Goal: Task Accomplishment & Management: Use online tool/utility

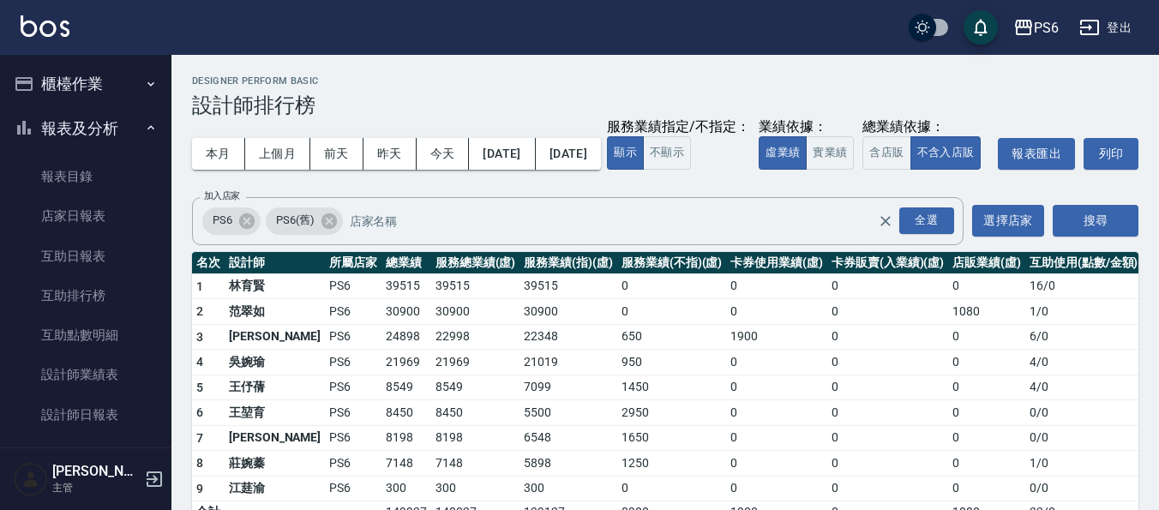
click at [87, 99] on button "櫃檯作業" at bounding box center [86, 84] width 158 height 45
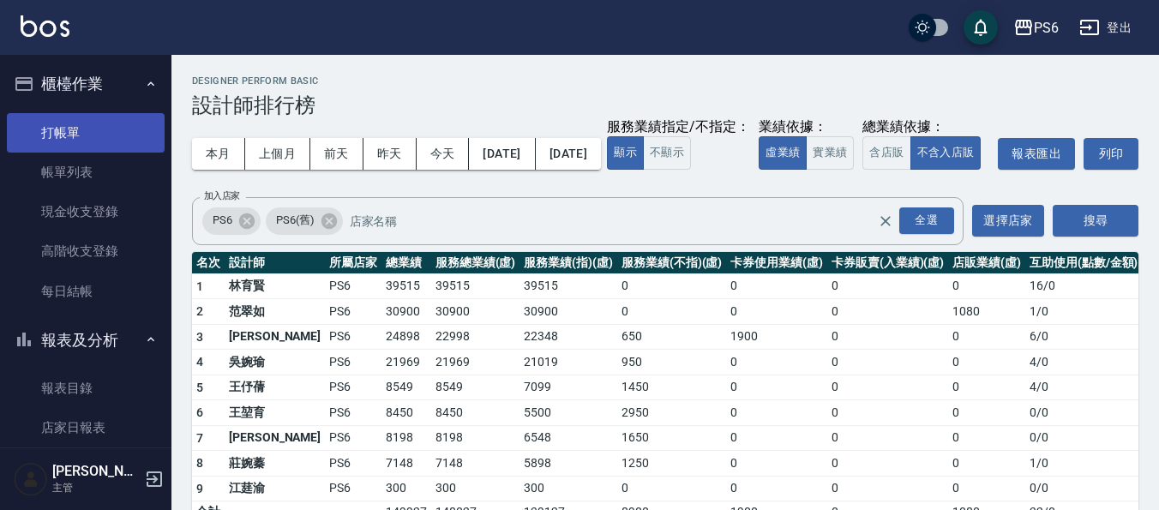
click at [107, 124] on link "打帳單" at bounding box center [86, 132] width 158 height 39
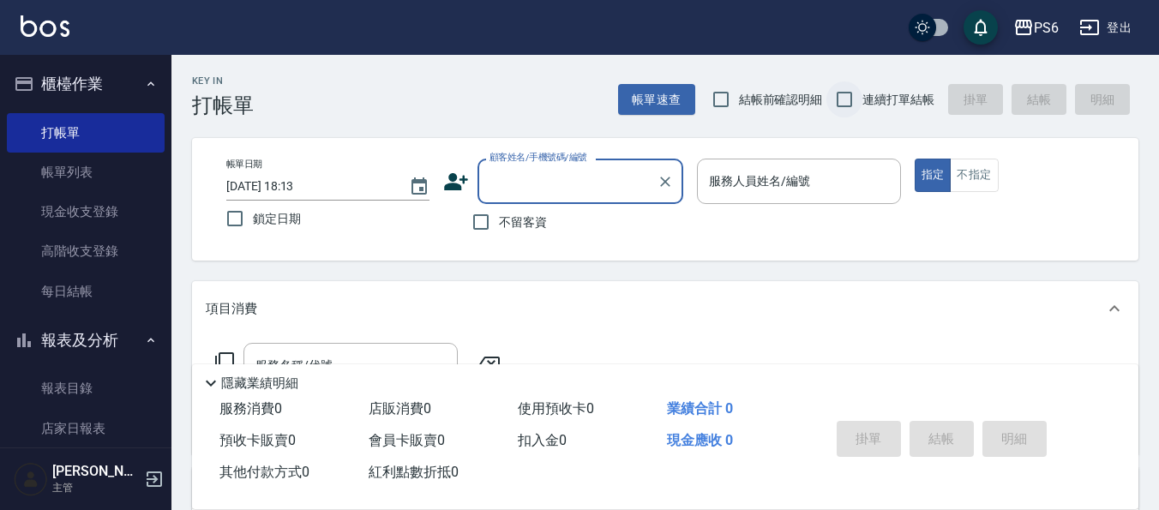
click at [853, 101] on input "連續打單結帳" at bounding box center [844, 99] width 36 height 36
checkbox input "true"
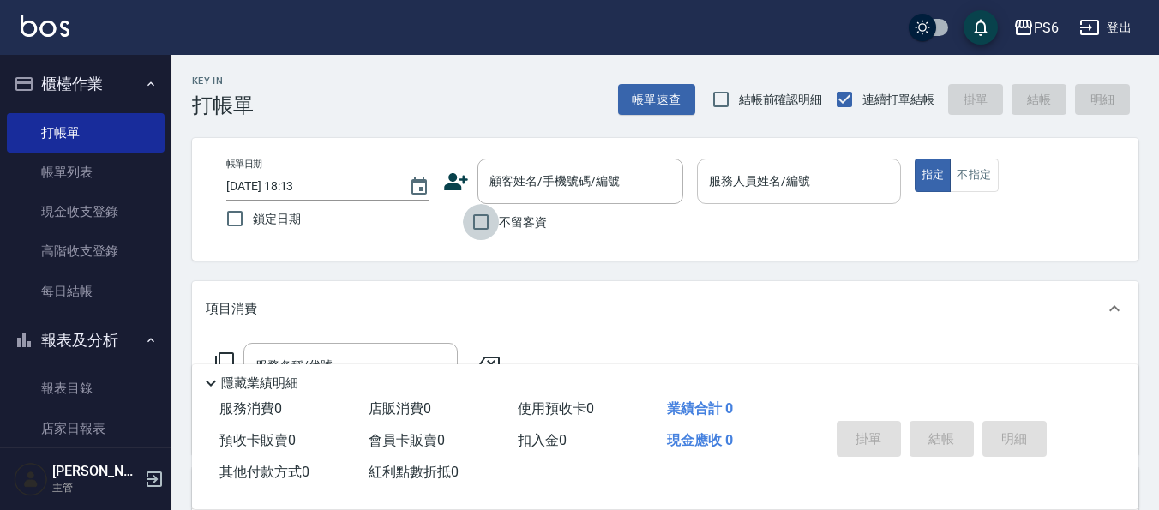
drag, startPoint x: 477, startPoint y: 226, endPoint x: 768, endPoint y: 188, distance: 293.2
click at [481, 220] on input "不留客資" at bounding box center [481, 222] width 36 height 36
checkbox input "true"
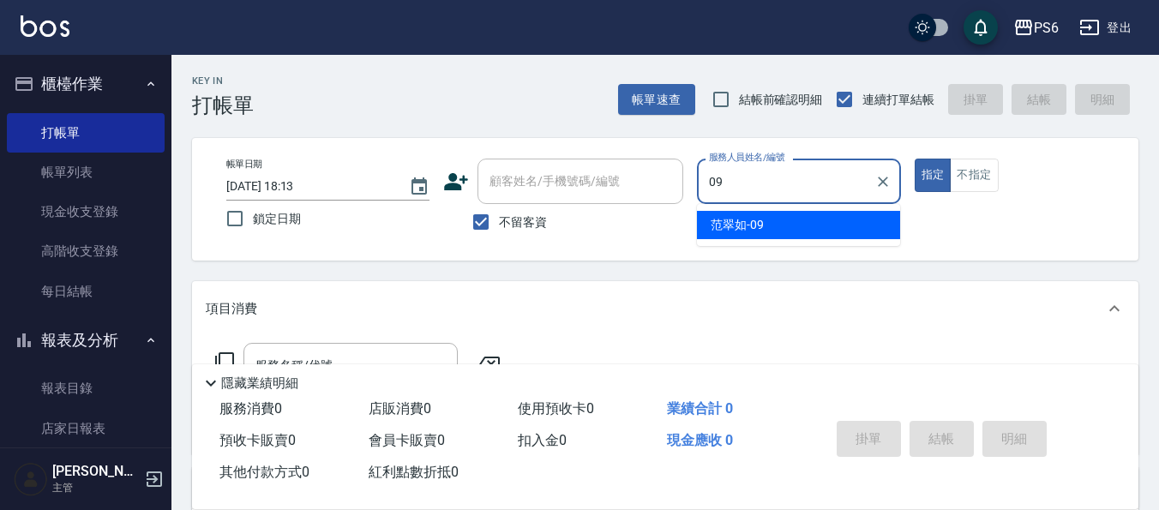
type input "[PERSON_NAME]-09"
type button "true"
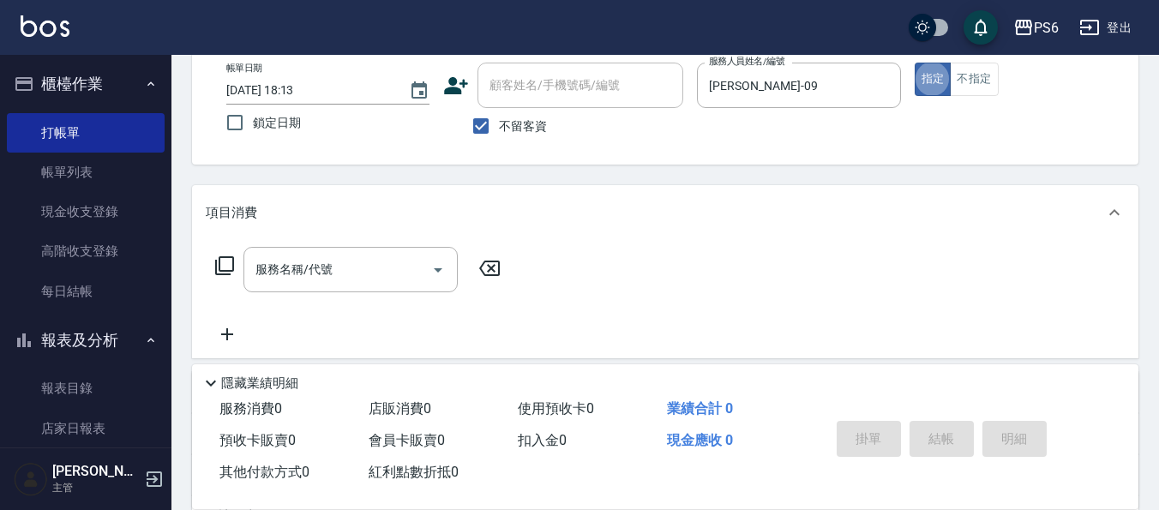
scroll to position [171, 0]
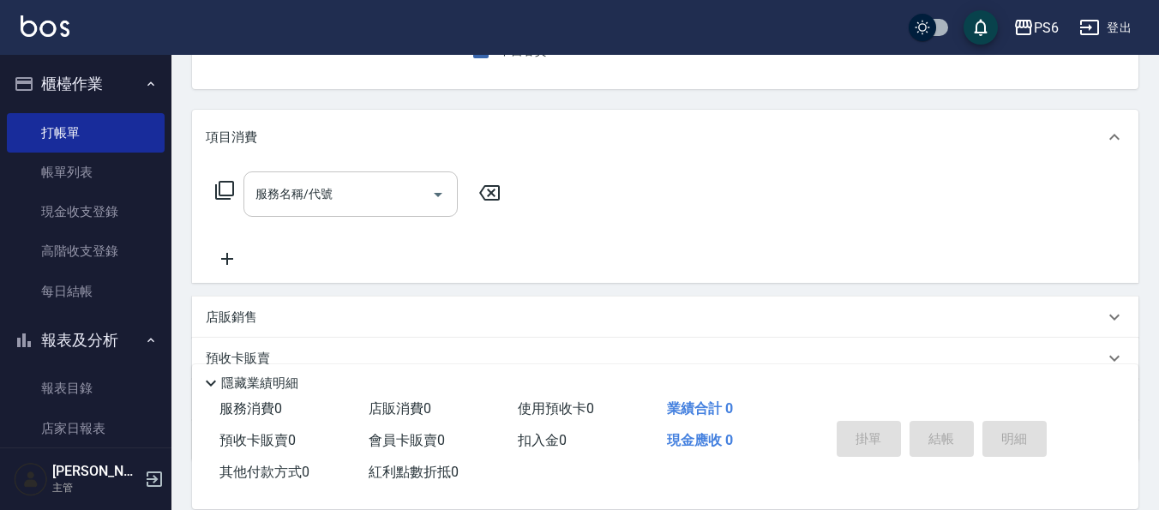
click at [376, 213] on div "服務名稱/代號" at bounding box center [350, 193] width 214 height 45
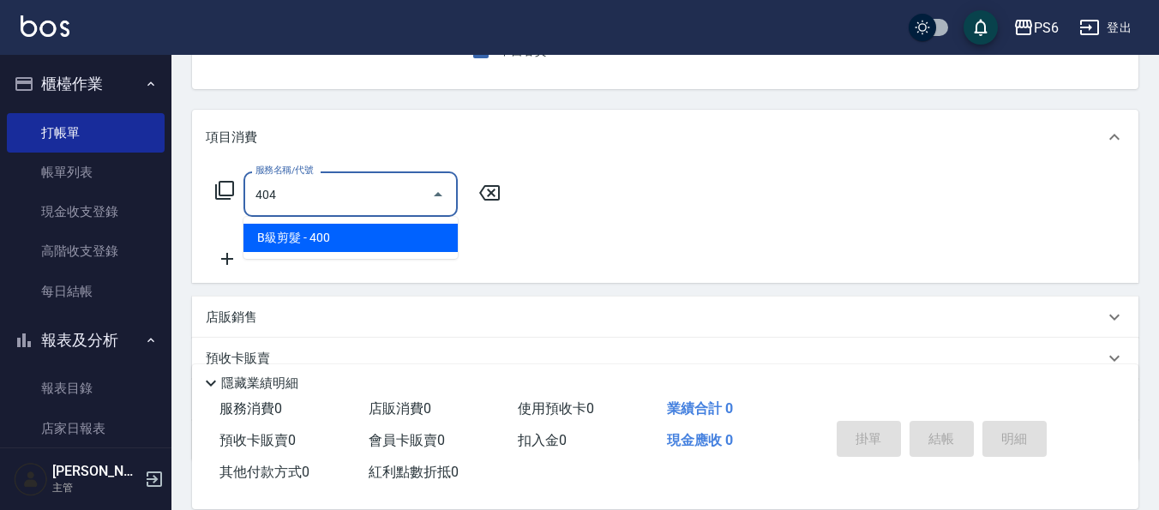
type input "B級剪髮(404)"
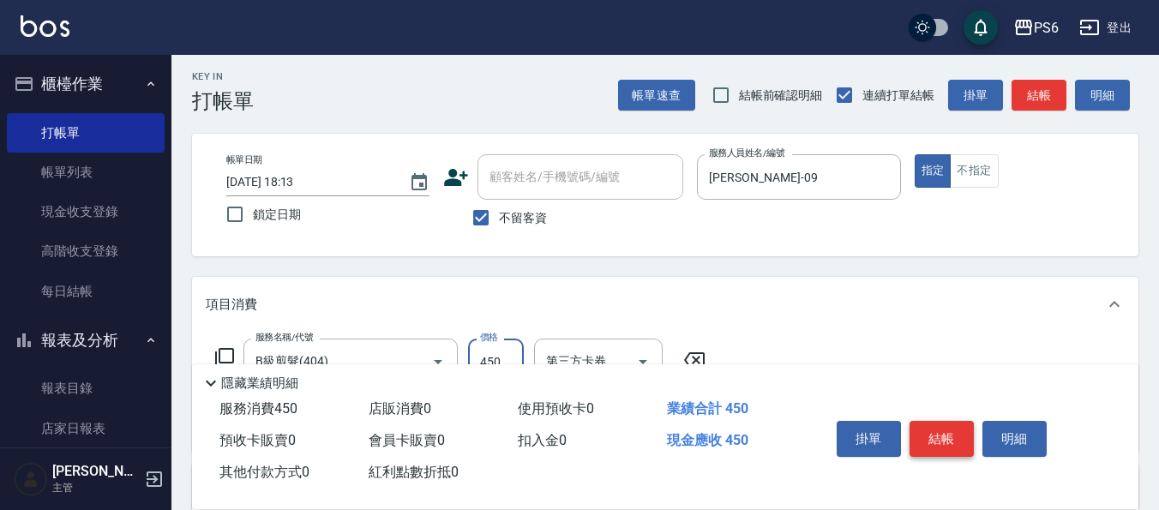
scroll to position [0, 0]
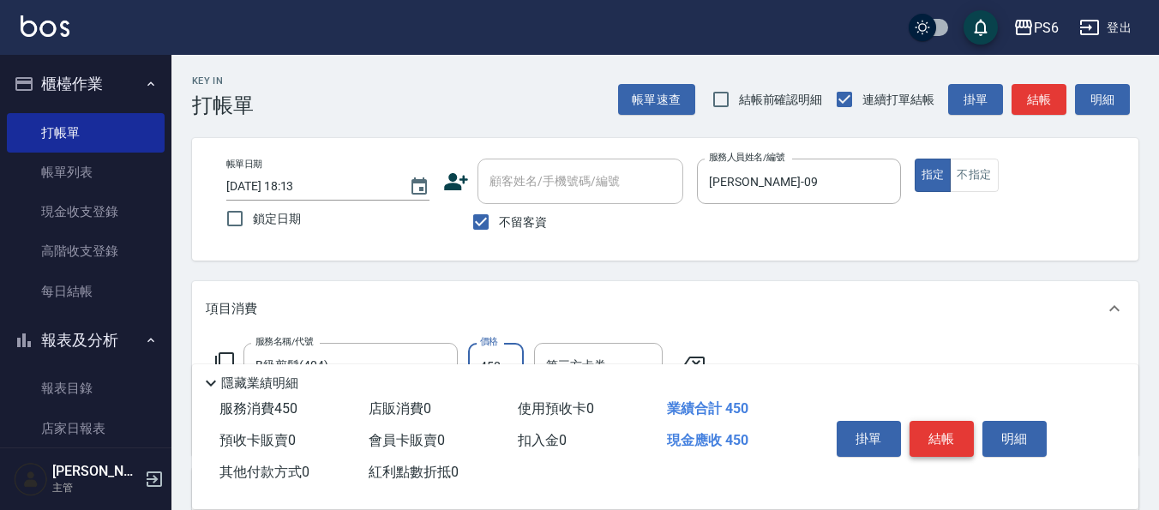
type input "450"
click at [940, 435] on button "結帳" at bounding box center [942, 439] width 64 height 36
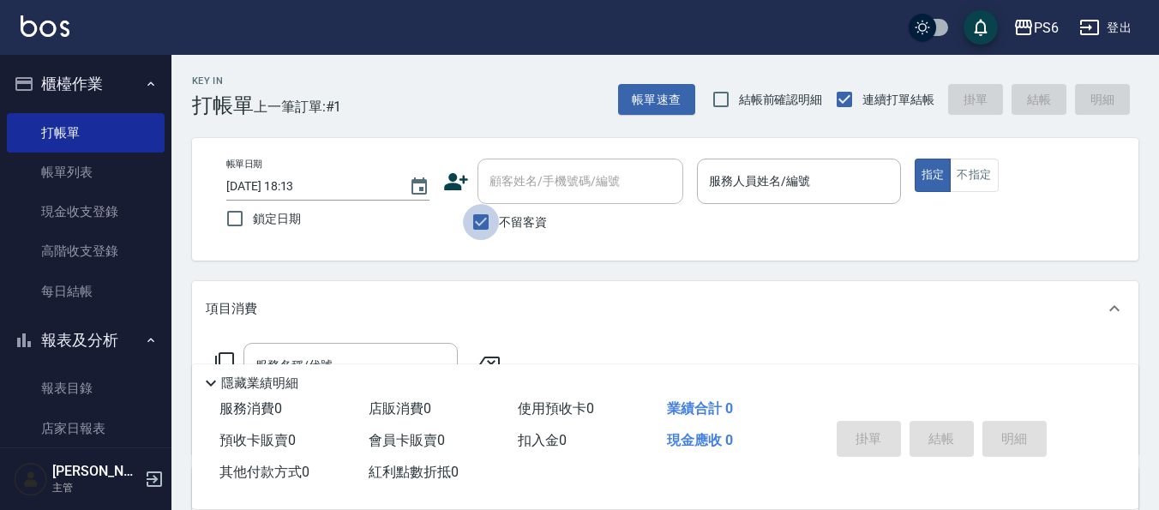
drag, startPoint x: 489, startPoint y: 232, endPoint x: 501, endPoint y: 200, distance: 35.0
click at [488, 226] on input "不留客資" at bounding box center [481, 222] width 36 height 36
checkbox input "false"
click at [513, 185] on input "顧客姓名/手機號碼/編號" at bounding box center [567, 181] width 165 height 30
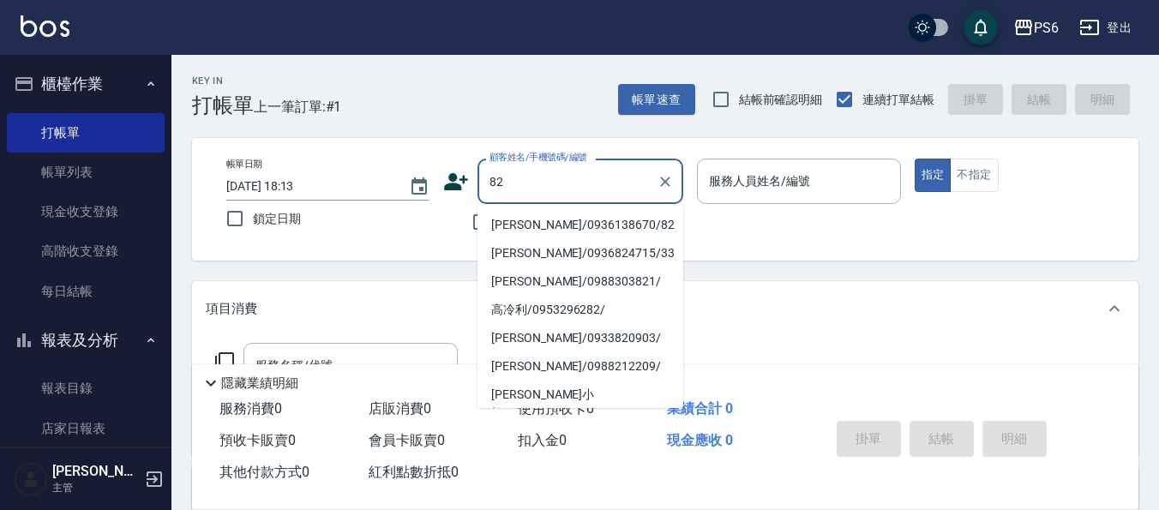
click at [563, 230] on li "[PERSON_NAME]/0936138670/82" at bounding box center [580, 225] width 206 height 28
type input "[PERSON_NAME]/0936138670/82"
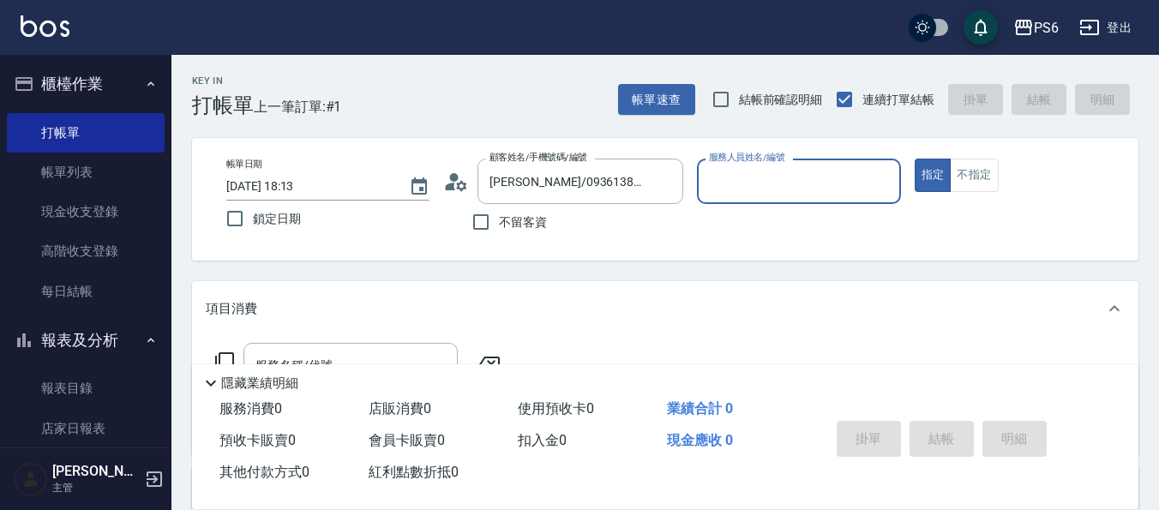
type input "[PERSON_NAME]-04"
click at [476, 227] on input "不留客資" at bounding box center [481, 222] width 36 height 36
checkbox input "true"
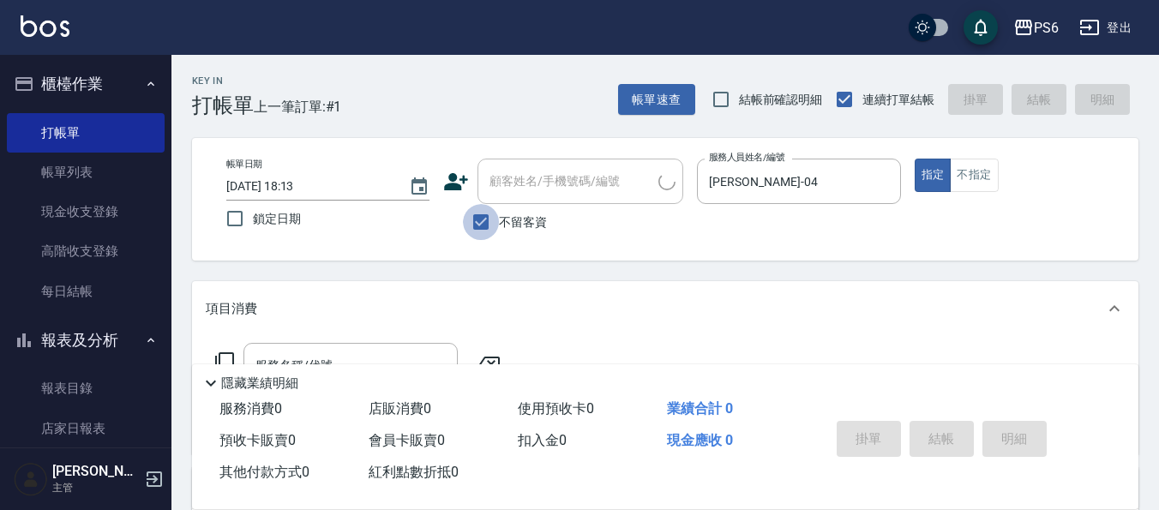
click at [477, 227] on input "不留客資" at bounding box center [481, 222] width 36 height 36
checkbox input "false"
click at [520, 176] on div "顧客姓名/手機號碼/編號 顧客姓名/手機號碼/編號" at bounding box center [580, 181] width 206 height 45
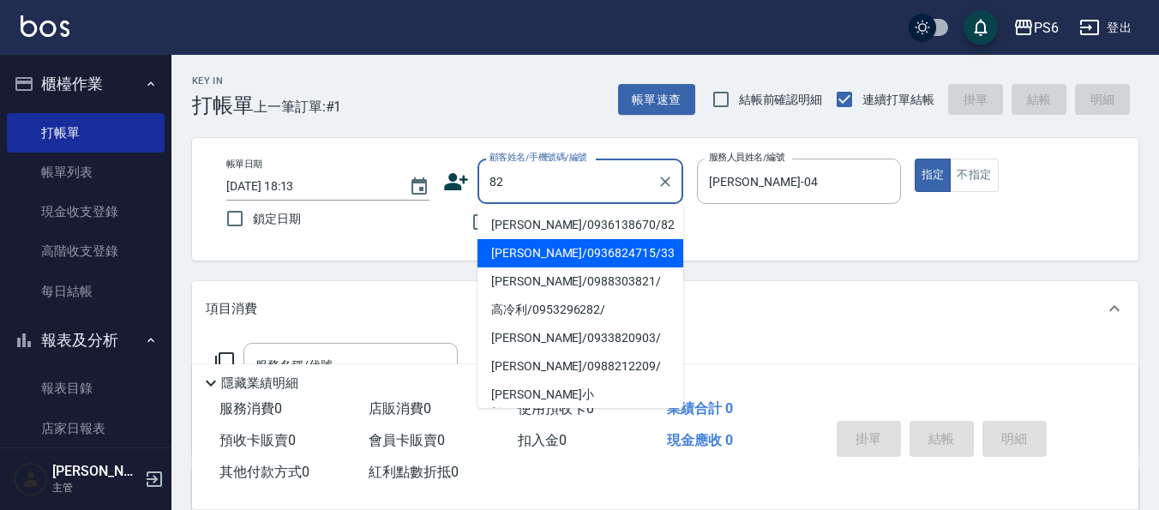
click at [578, 229] on li "[PERSON_NAME]/0936138670/82" at bounding box center [580, 225] width 206 height 28
type input "[PERSON_NAME]/0936138670/82"
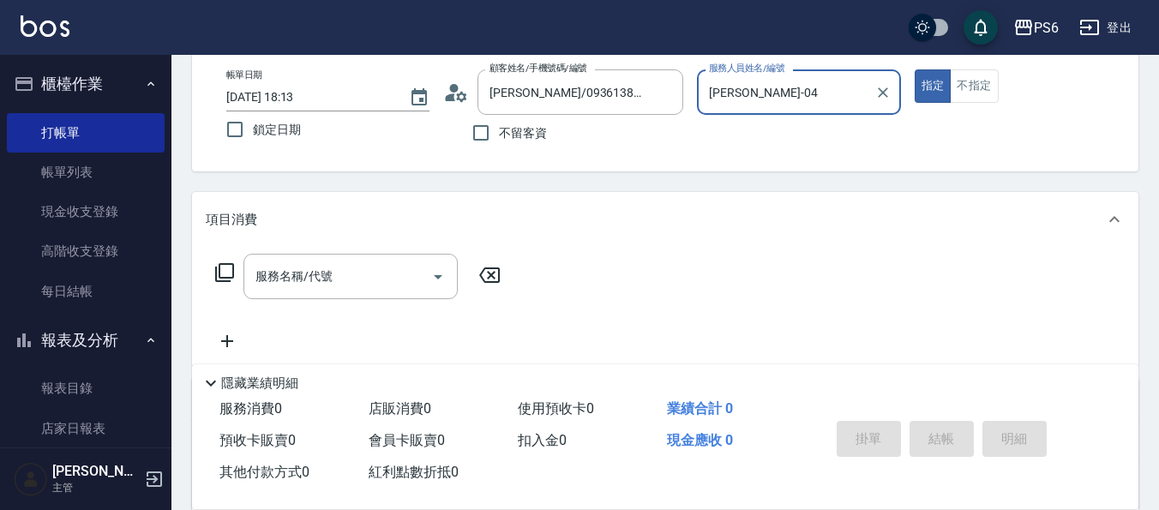
scroll to position [171, 0]
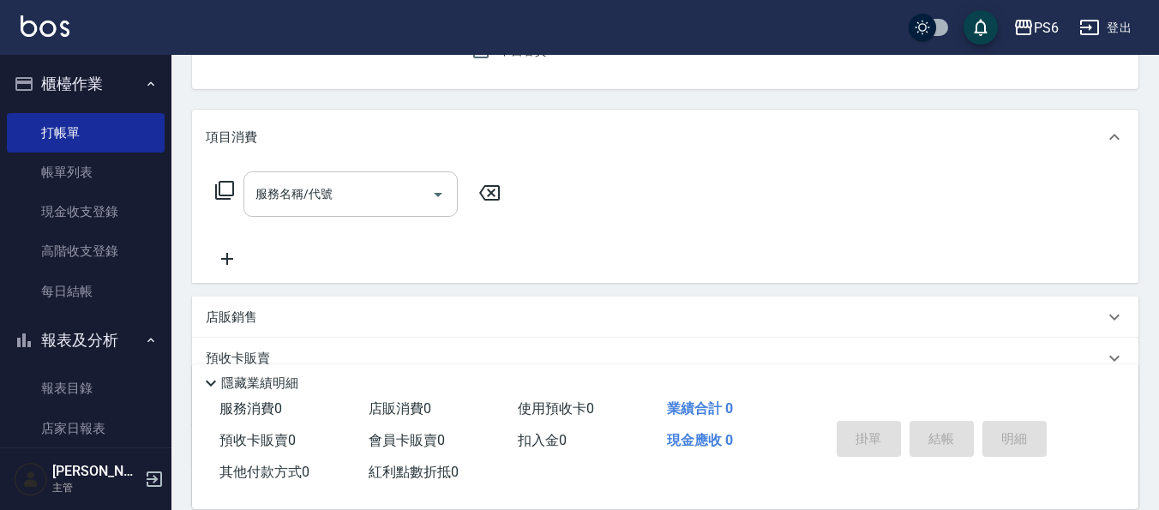
click at [312, 211] on div "服務名稱/代號" at bounding box center [350, 193] width 214 height 45
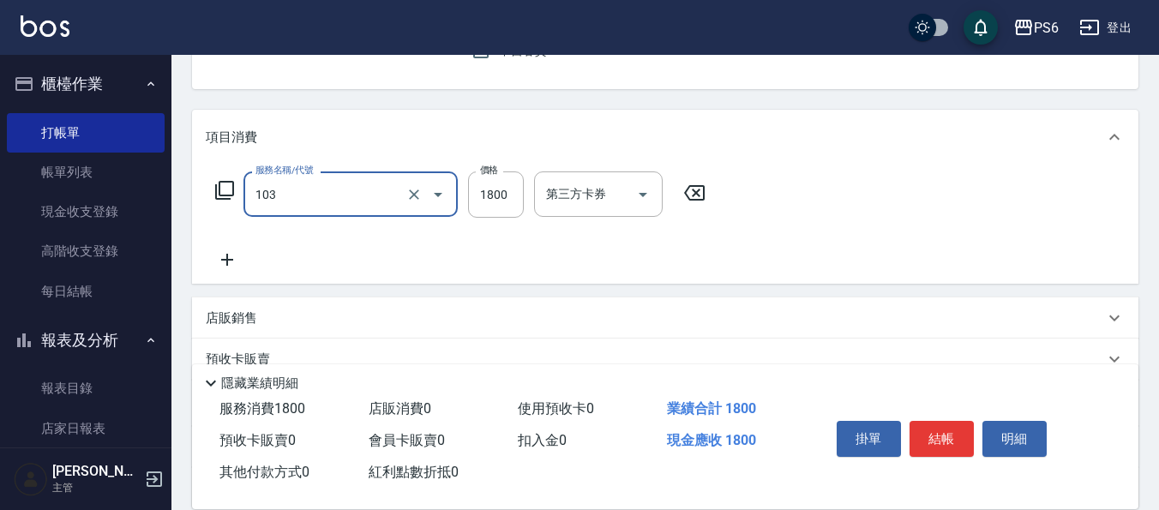
type input "草本頭皮(103)"
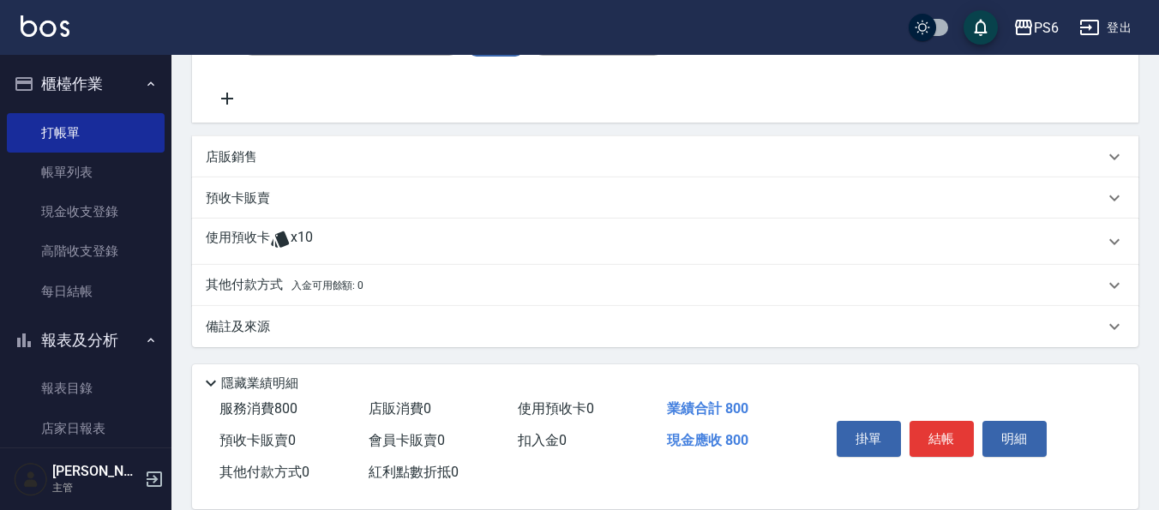
scroll to position [334, 0]
type input "800"
click at [276, 253] on p at bounding box center [280, 240] width 21 height 26
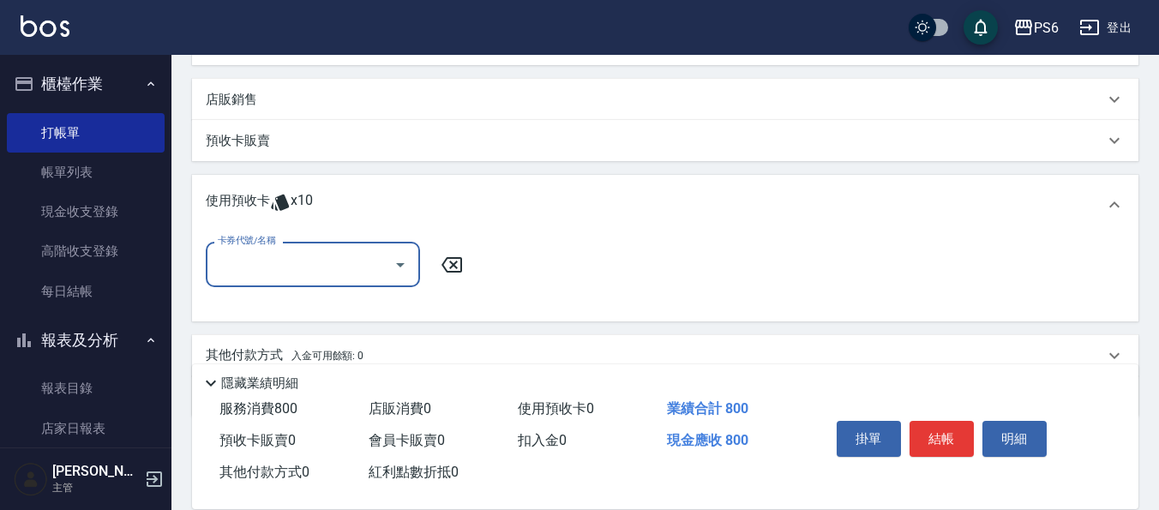
scroll to position [420, 0]
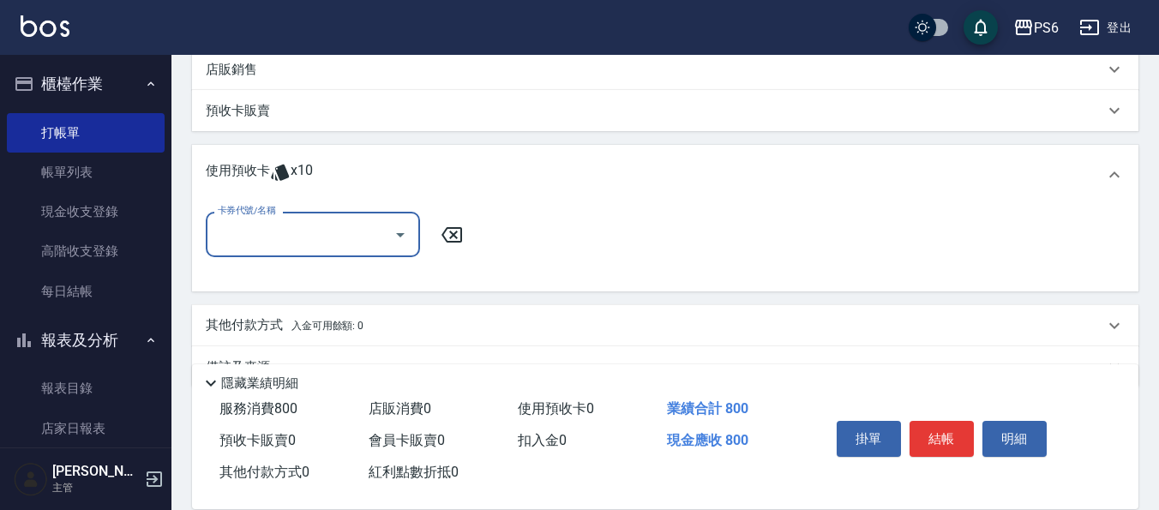
click at [276, 253] on div "卡券代號/名稱" at bounding box center [313, 234] width 214 height 45
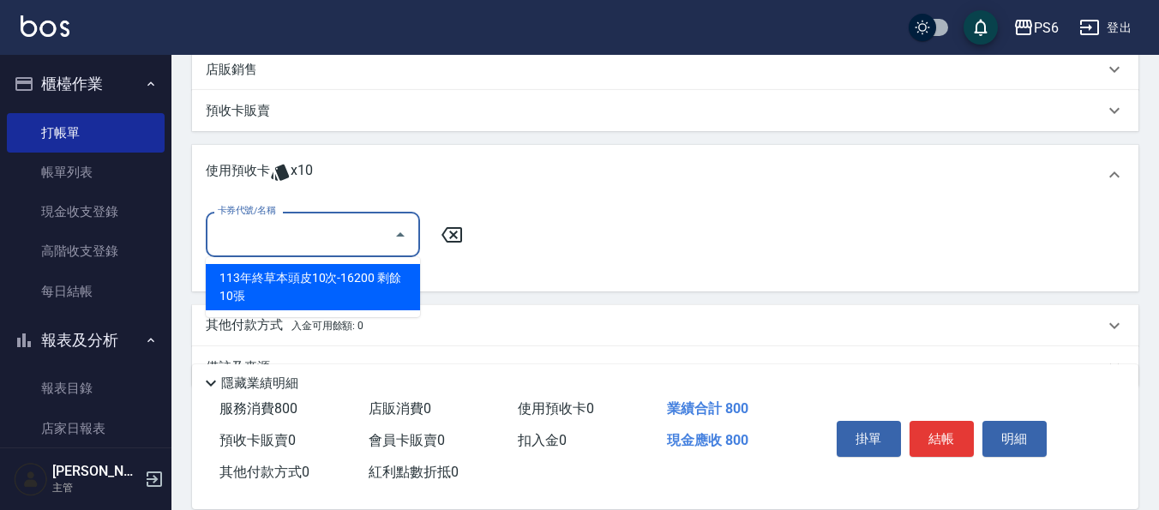
click at [300, 275] on div "113年終草本頭皮10次-16200 剩餘10張" at bounding box center [313, 287] width 214 height 46
type input "113年終草本頭皮10次-16200"
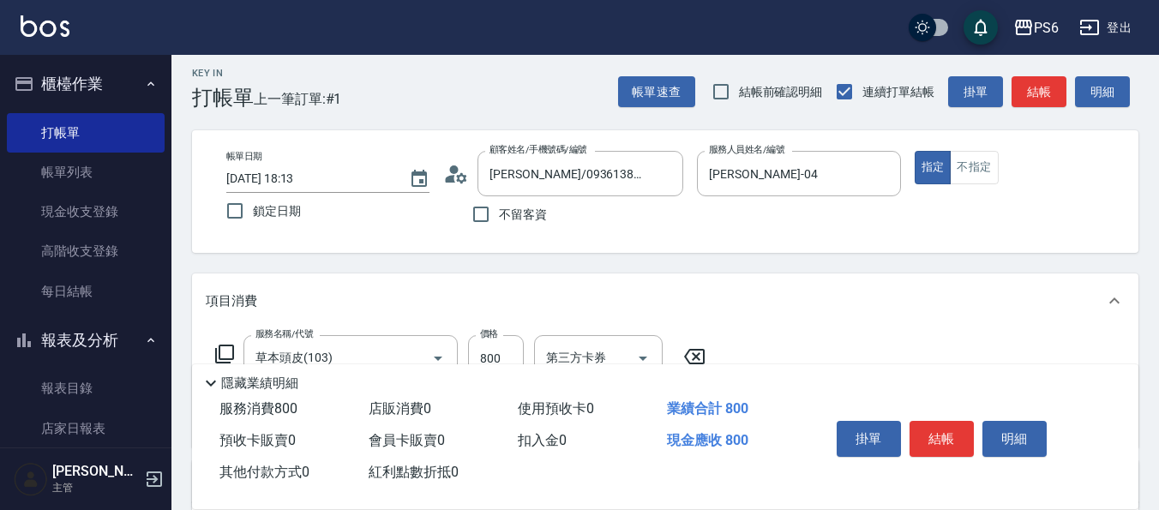
scroll to position [0, 0]
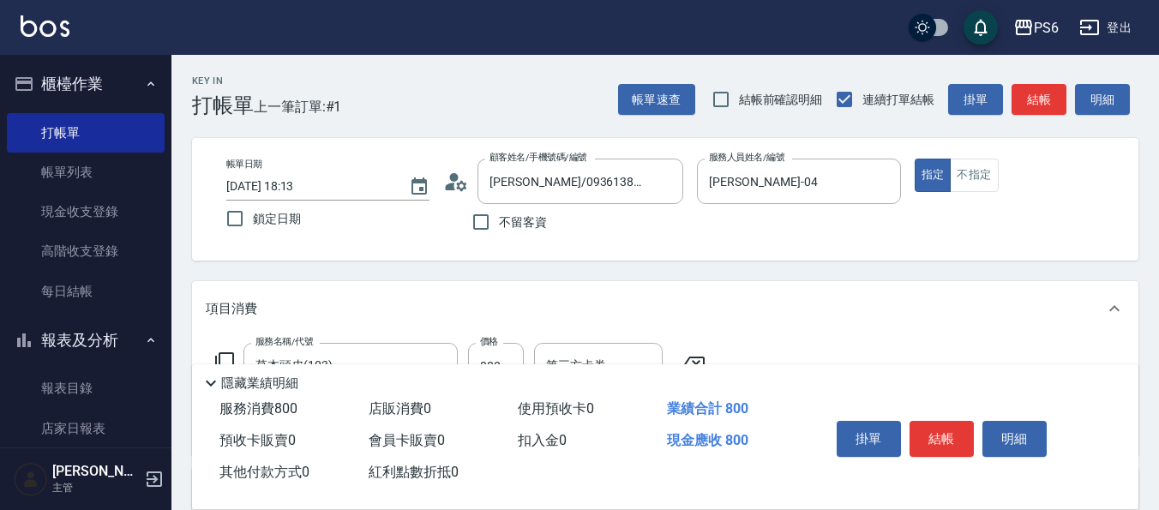
click at [952, 429] on button "結帳" at bounding box center [942, 439] width 64 height 36
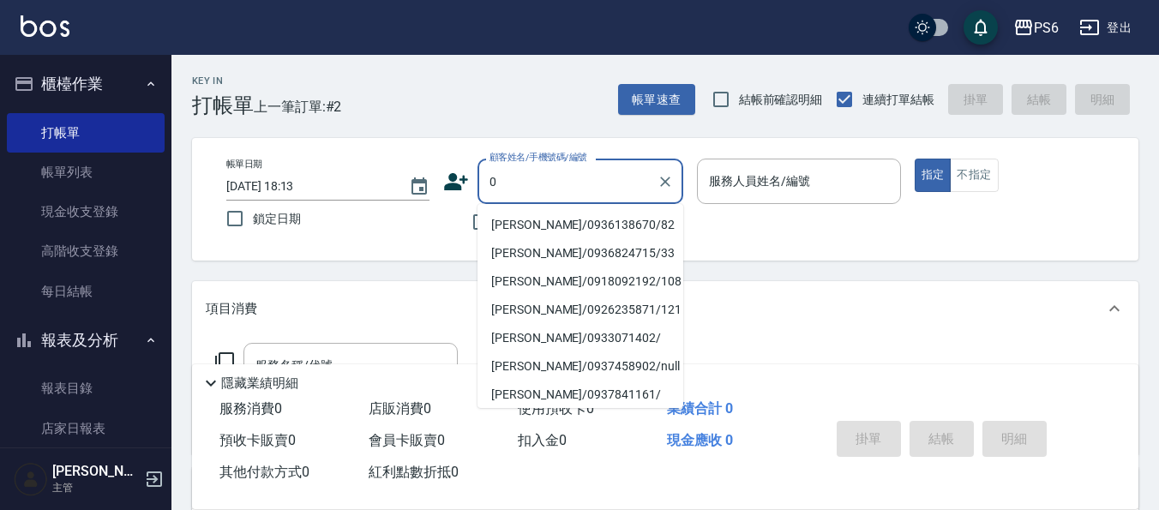
type input "0"
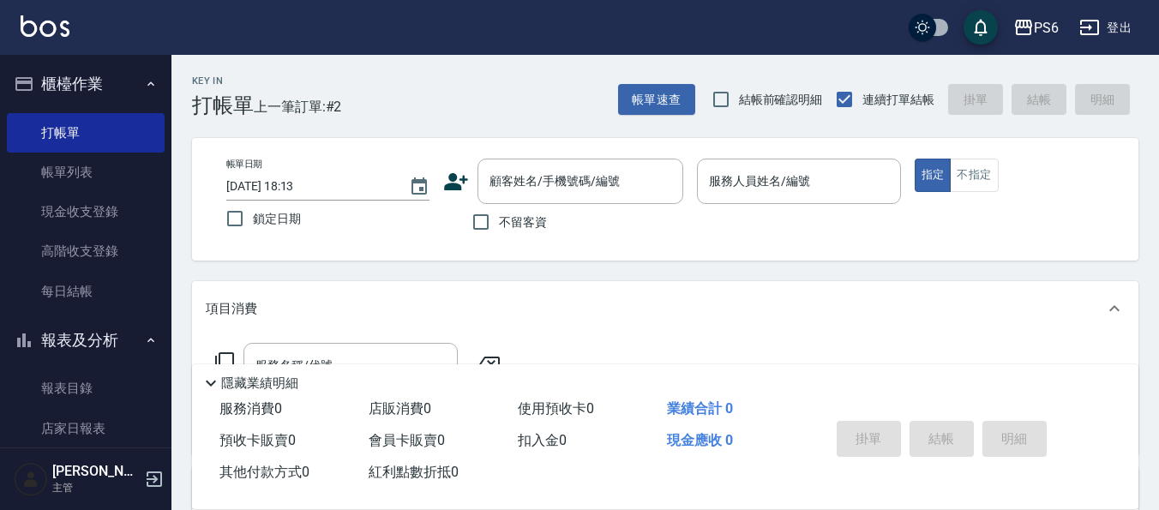
click at [488, 96] on div "Key In 打帳單 上一筆訂單:#2 帳單速查 結帳前確認明細 連續打單結帳 掛單 結帳 明細" at bounding box center [654, 86] width 967 height 63
click at [487, 225] on input "不留客資" at bounding box center [481, 222] width 36 height 36
checkbox input "true"
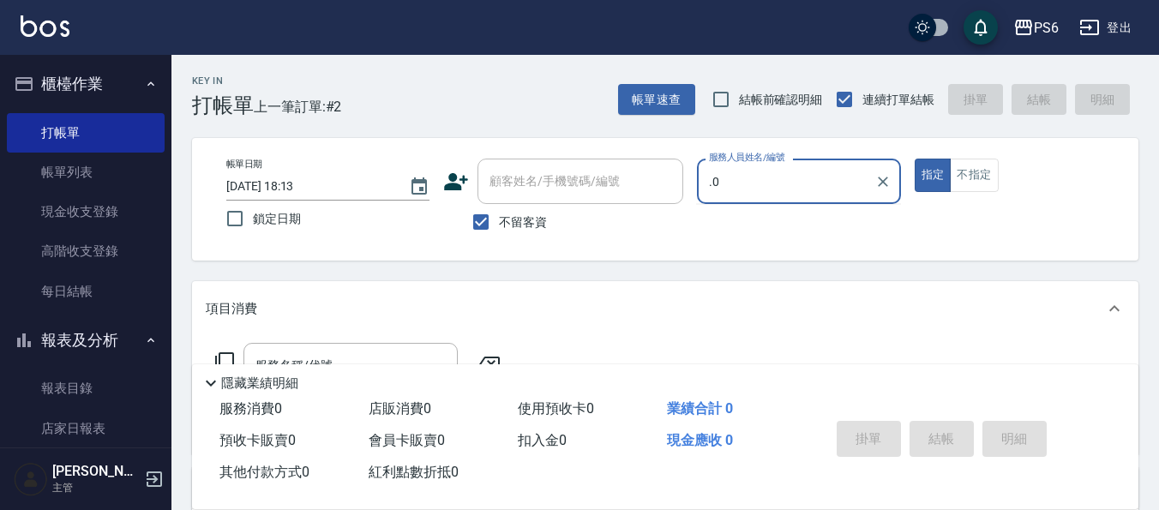
type input "."
type input "[PERSON_NAME]-03"
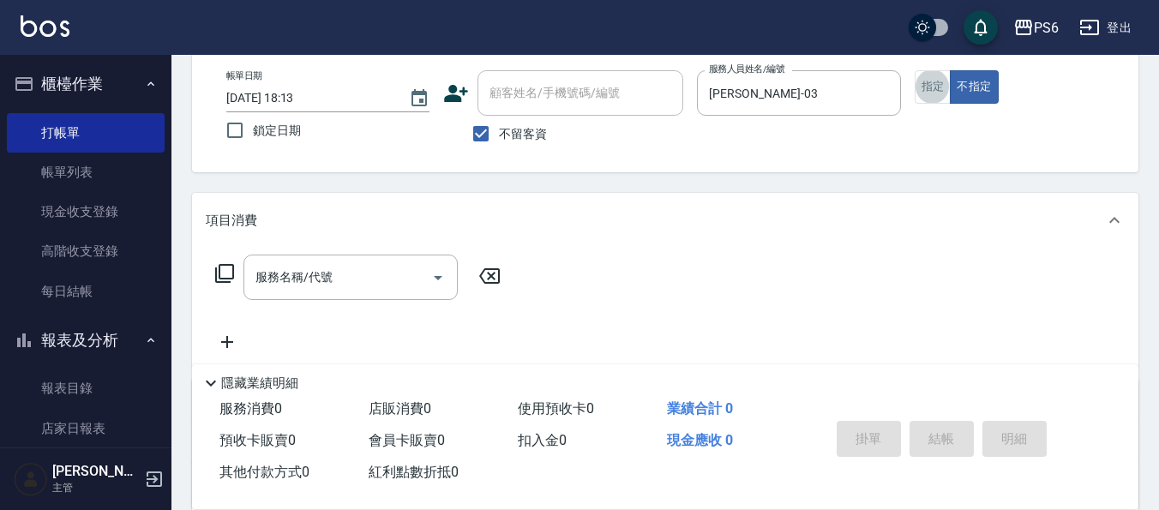
scroll to position [171, 0]
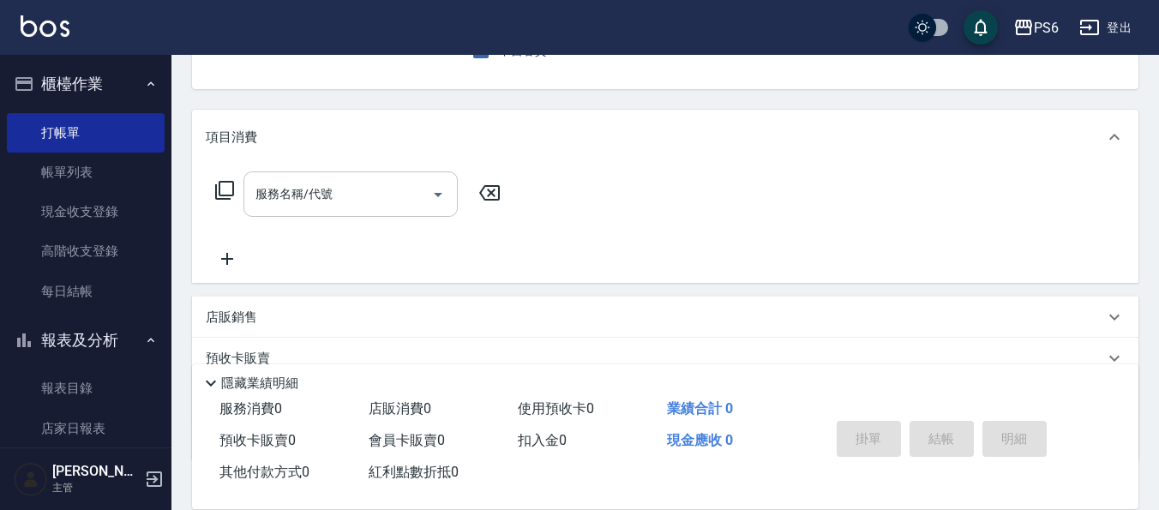
click at [363, 192] on input "服務名稱/代號" at bounding box center [337, 194] width 173 height 30
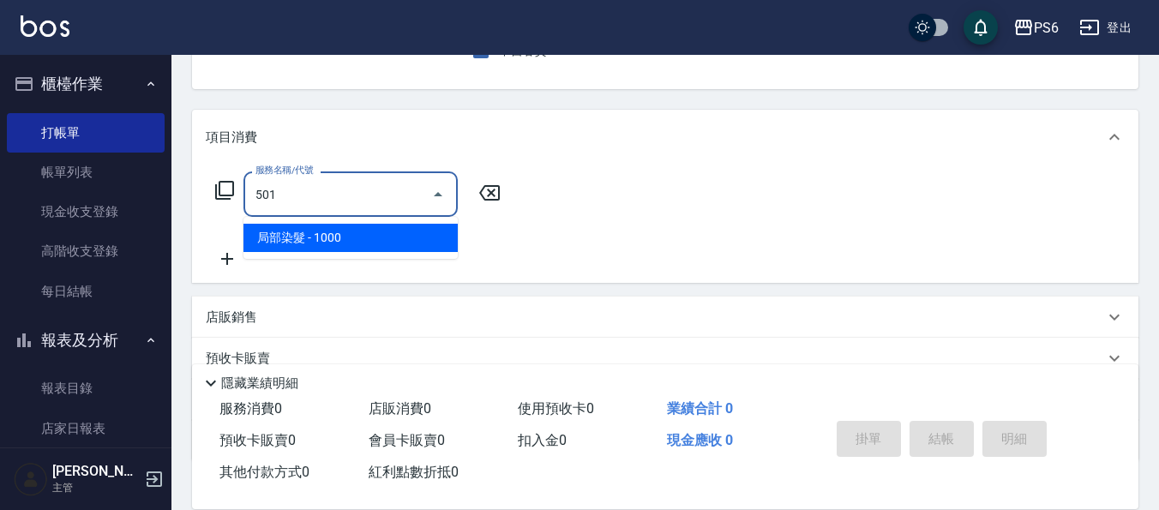
type input "局部染髮(501)"
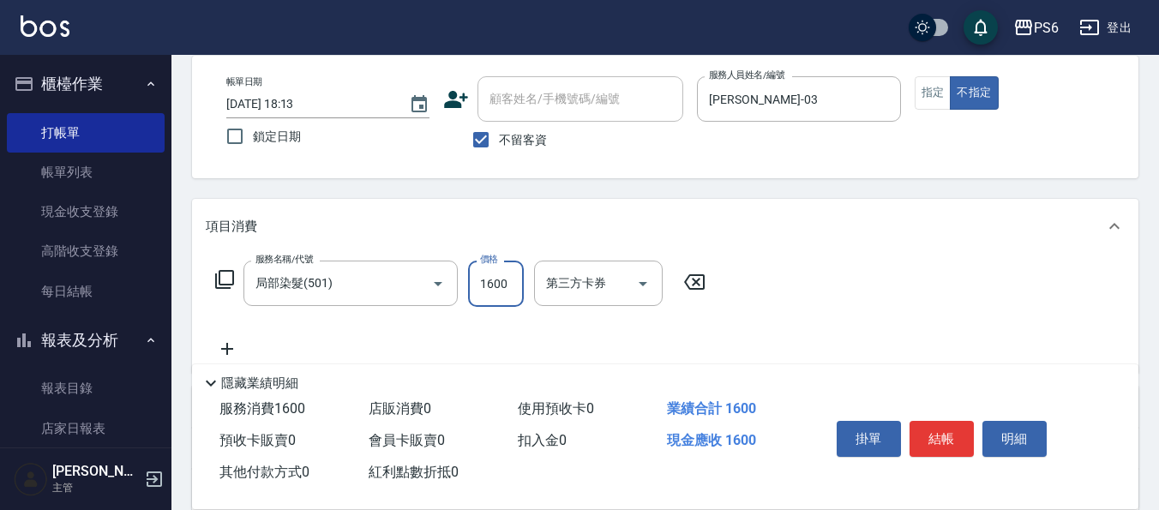
scroll to position [0, 0]
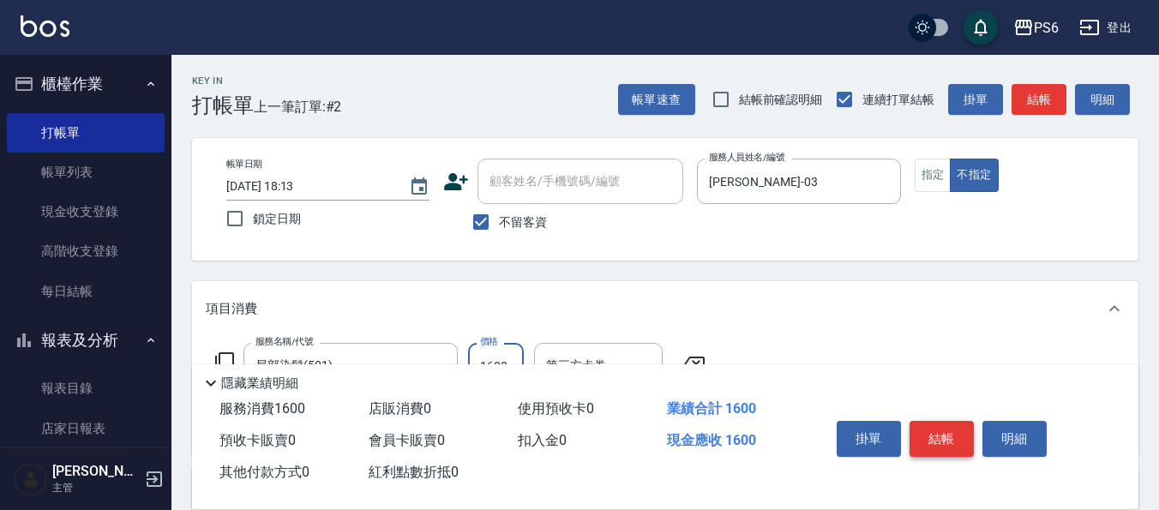
type input "1600"
click at [963, 435] on button "結帳" at bounding box center [942, 439] width 64 height 36
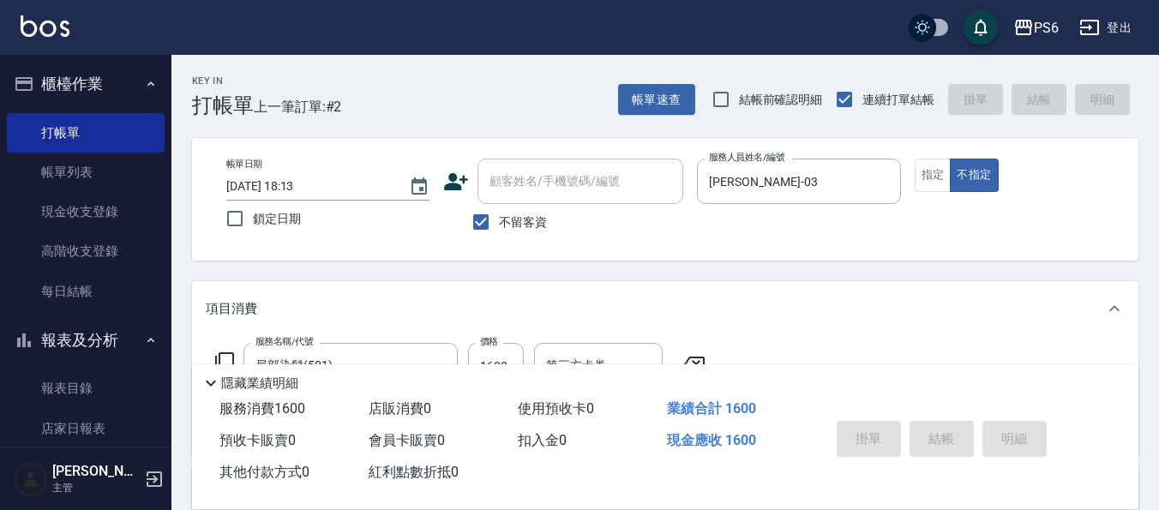
type input "[DATE] 18:14"
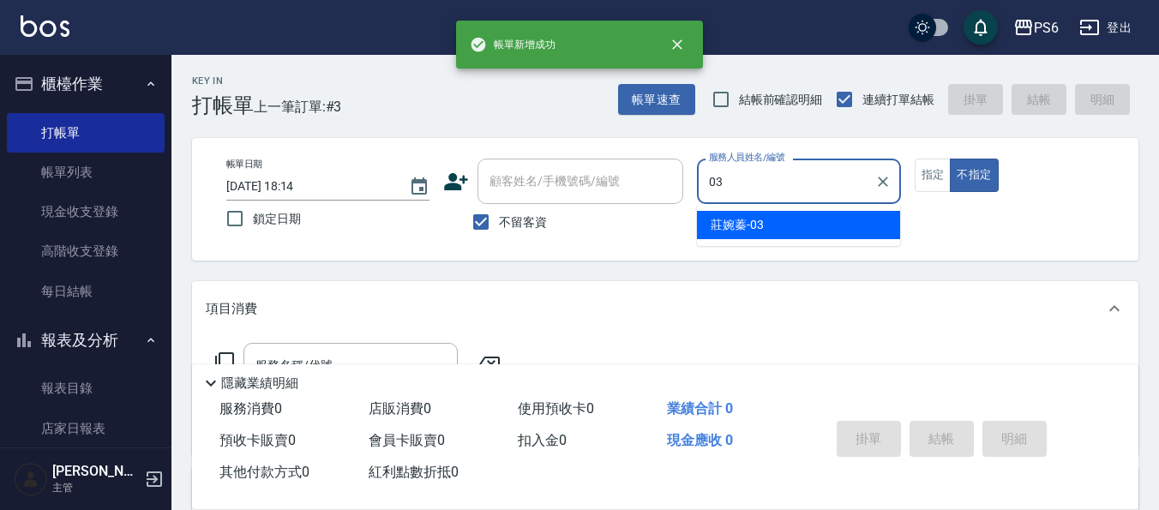
type input "[PERSON_NAME]-03"
type button "false"
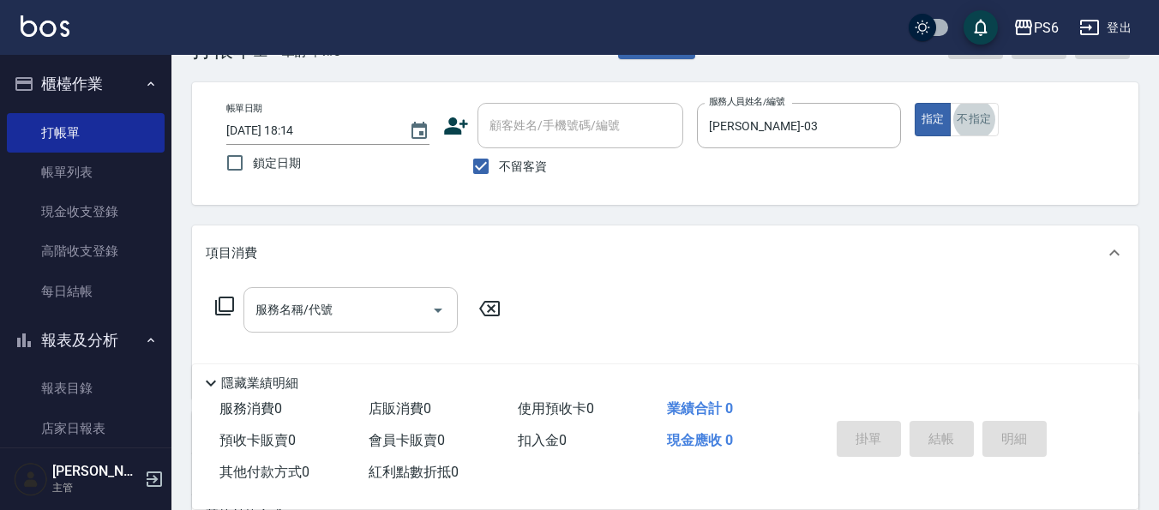
scroll to position [86, 0]
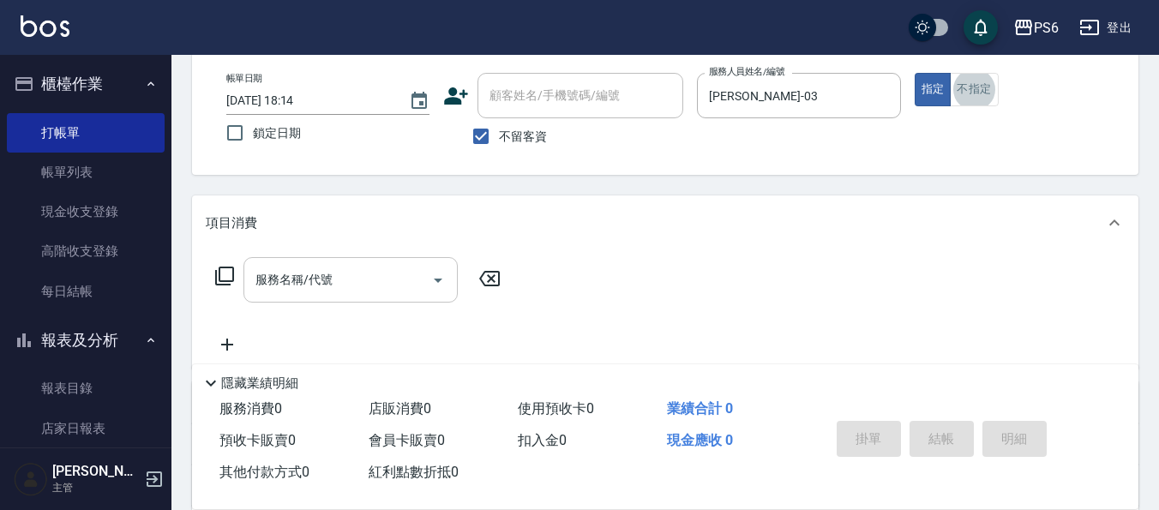
click at [381, 283] on input "服務名稱/代號" at bounding box center [337, 280] width 173 height 30
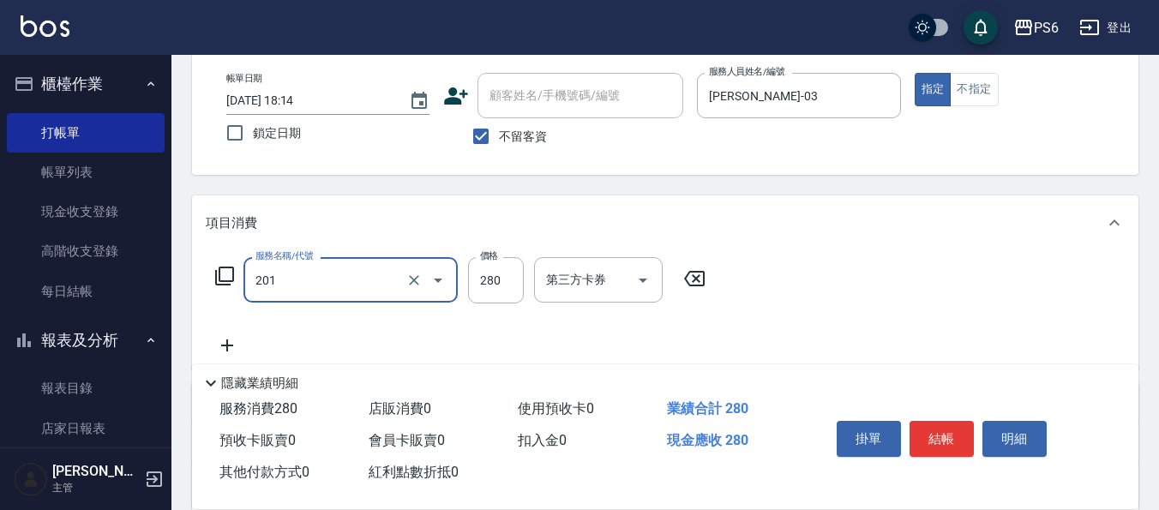
type input "一般洗髮(201)"
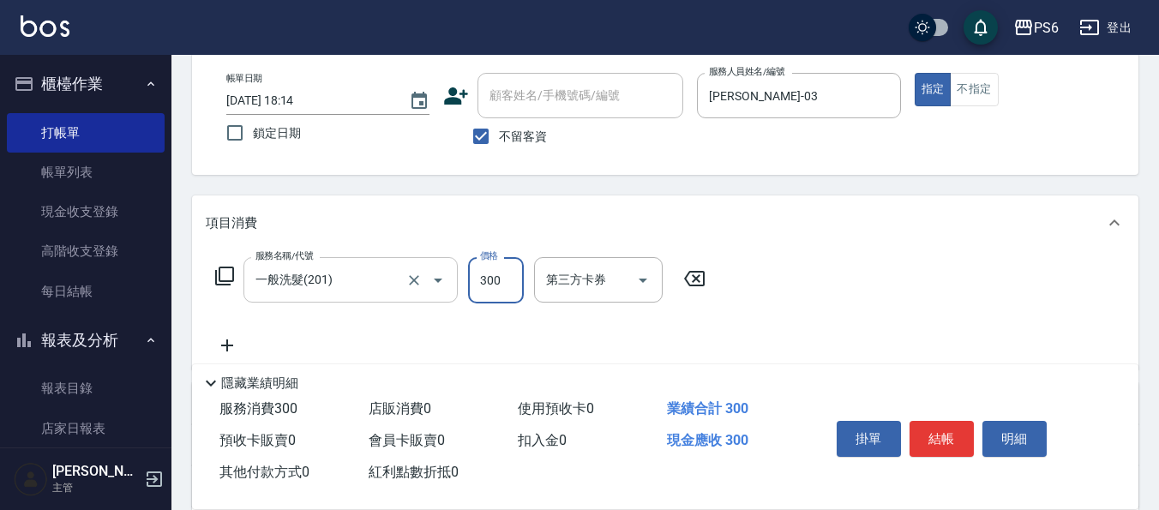
type input "300"
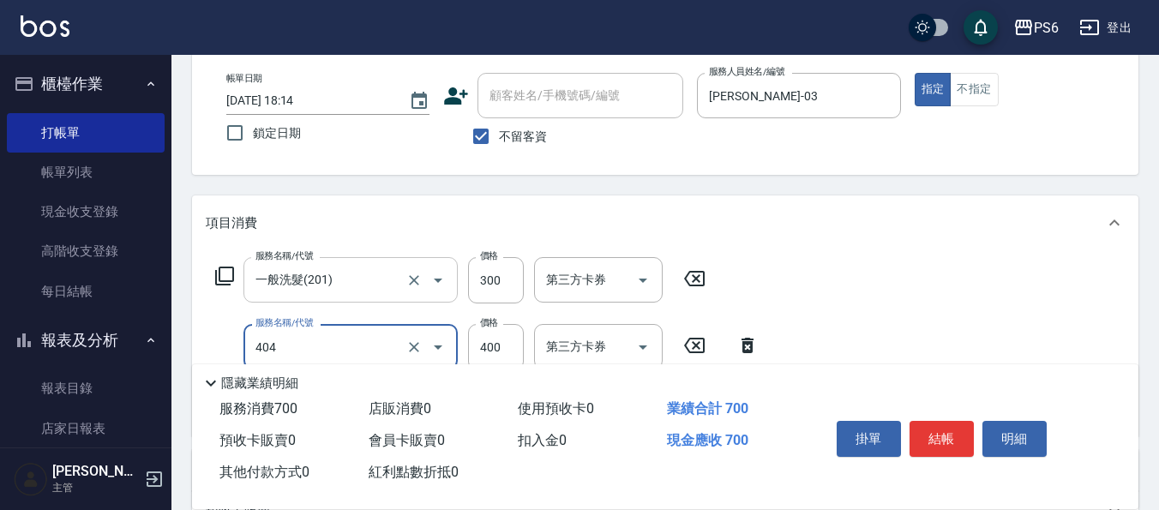
type input "B級剪髮(404)"
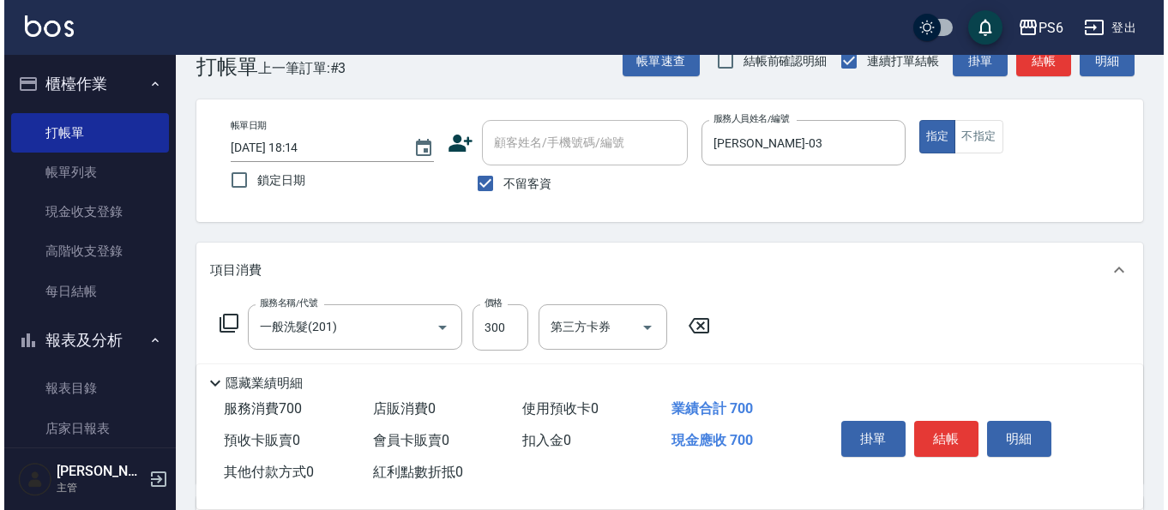
scroll to position [0, 0]
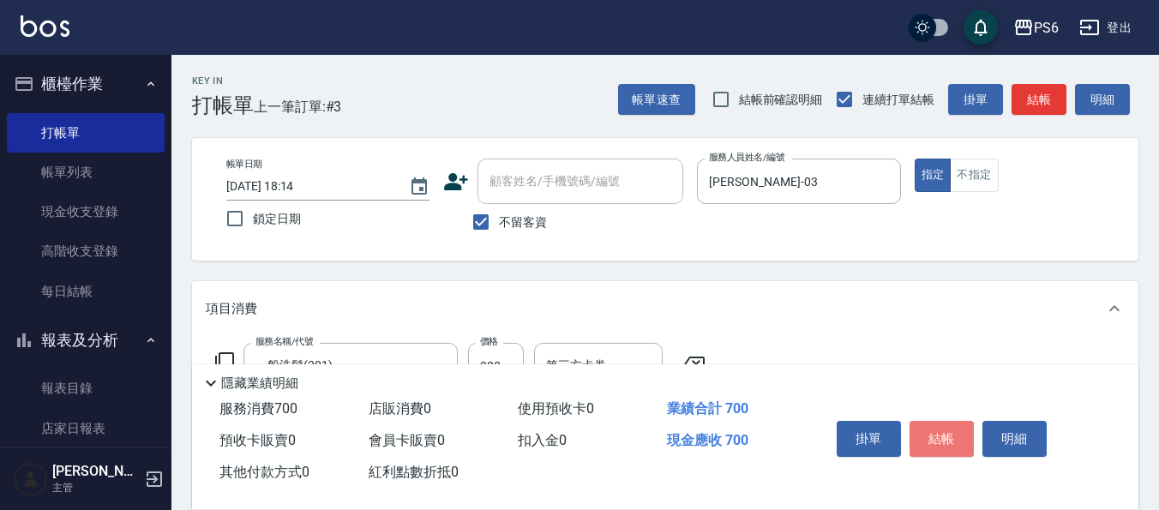
click at [941, 432] on button "結帳" at bounding box center [942, 439] width 64 height 36
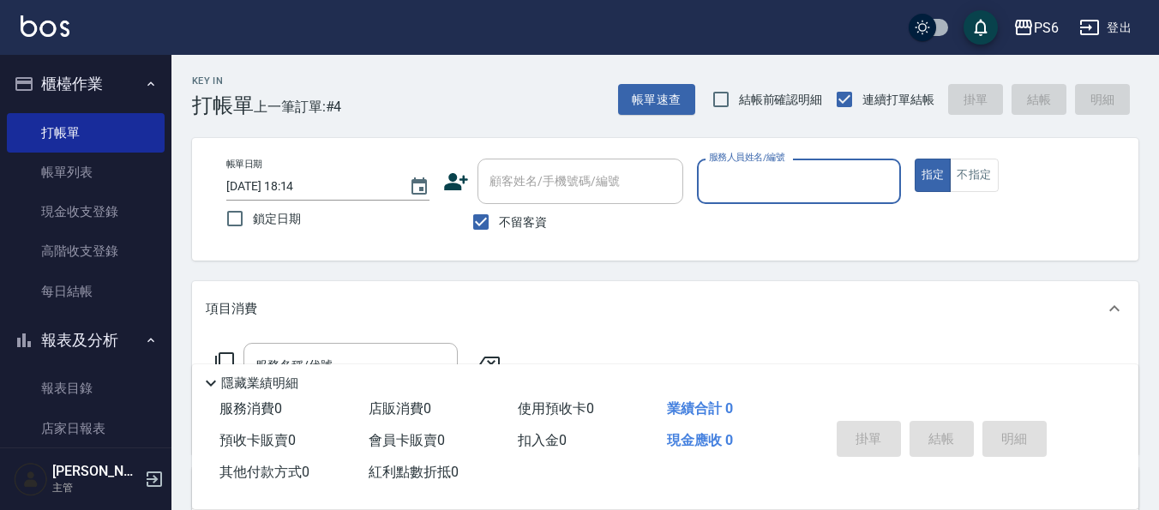
drag, startPoint x: 482, startPoint y: 224, endPoint x: 459, endPoint y: 192, distance: 38.8
click at [479, 224] on input "不留客資" at bounding box center [481, 222] width 36 height 36
checkbox input "false"
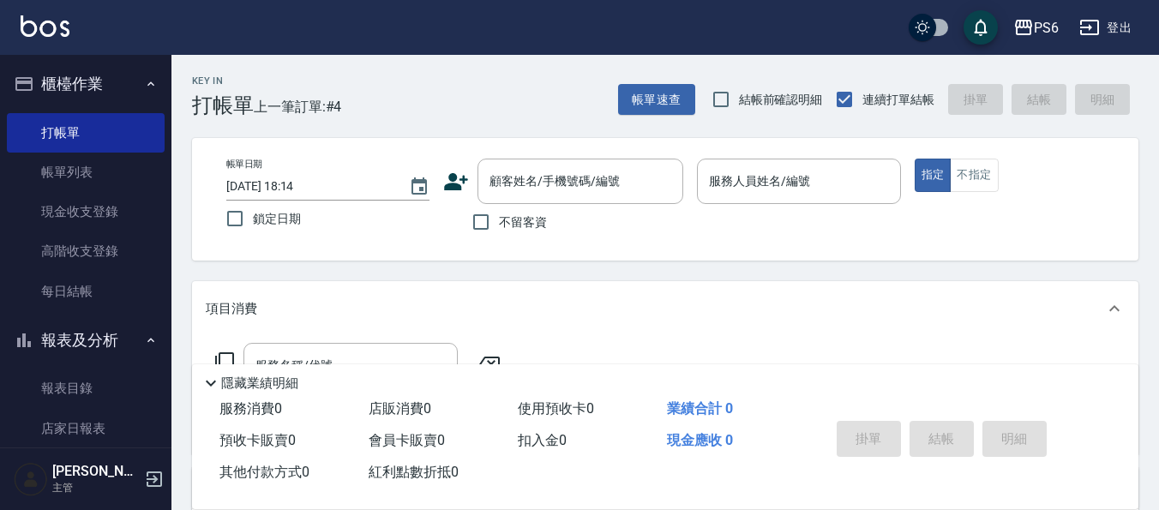
click at [453, 181] on icon at bounding box center [457, 181] width 24 height 17
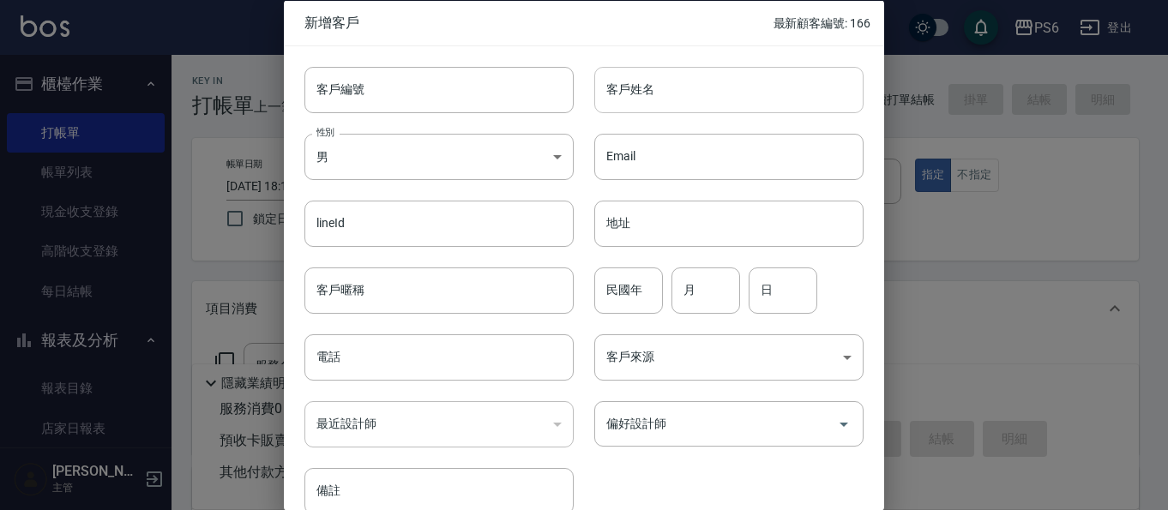
drag, startPoint x: 680, startPoint y: 95, endPoint x: 680, endPoint y: 79, distance: 16.3
click at [680, 95] on input "客戶姓名" at bounding box center [728, 89] width 269 height 46
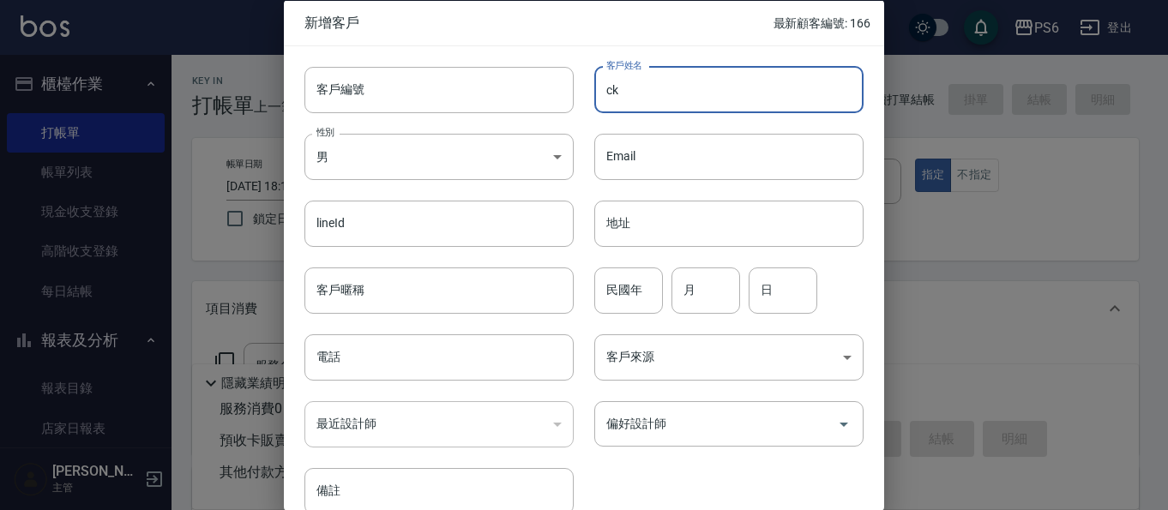
type input "c"
click at [676, 100] on input "何" at bounding box center [728, 89] width 269 height 46
click at [656, 84] on input "[PERSON_NAME]" at bounding box center [728, 89] width 269 height 46
type input "[PERSON_NAME]"
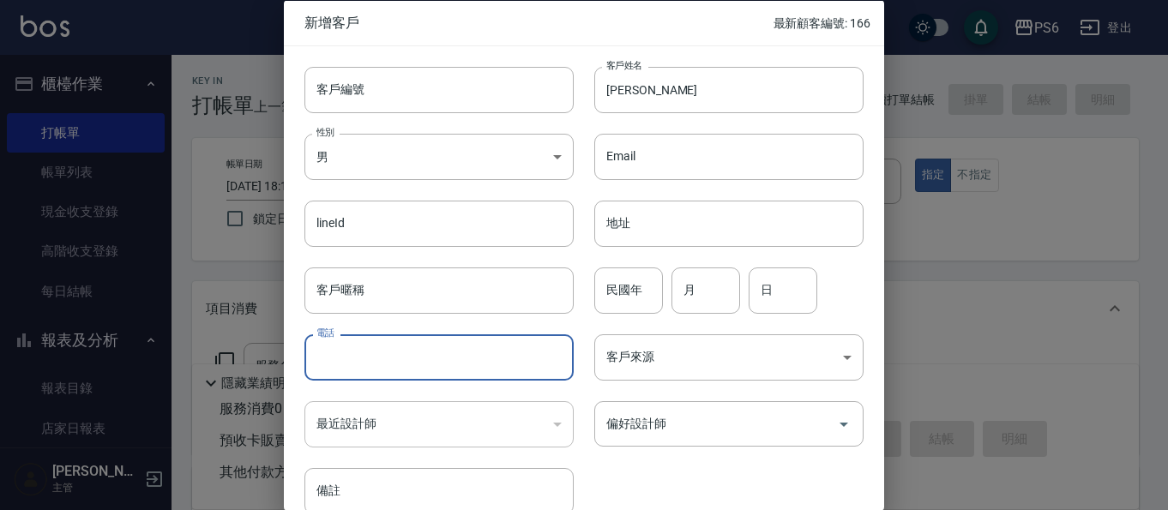
click at [385, 349] on input "電話" at bounding box center [438, 357] width 269 height 46
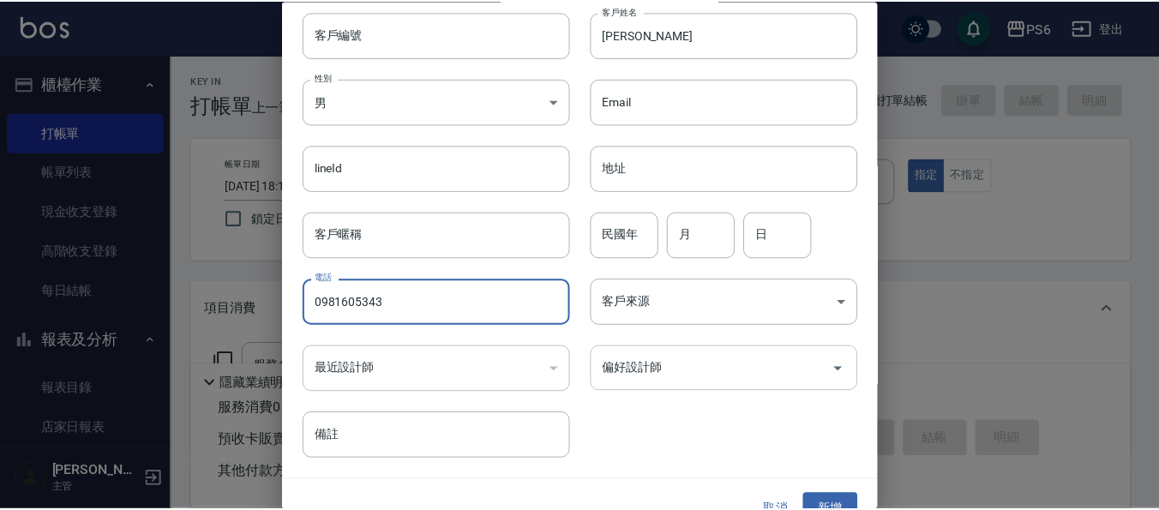
scroll to position [84, 0]
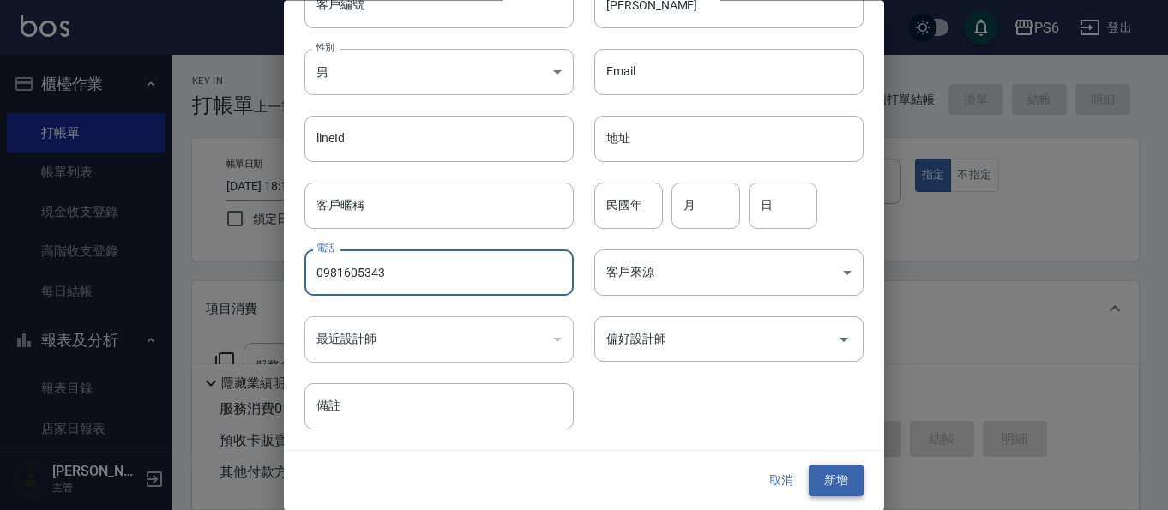
type input "0981605343"
click at [823, 486] on button "新增" at bounding box center [835, 481] width 55 height 32
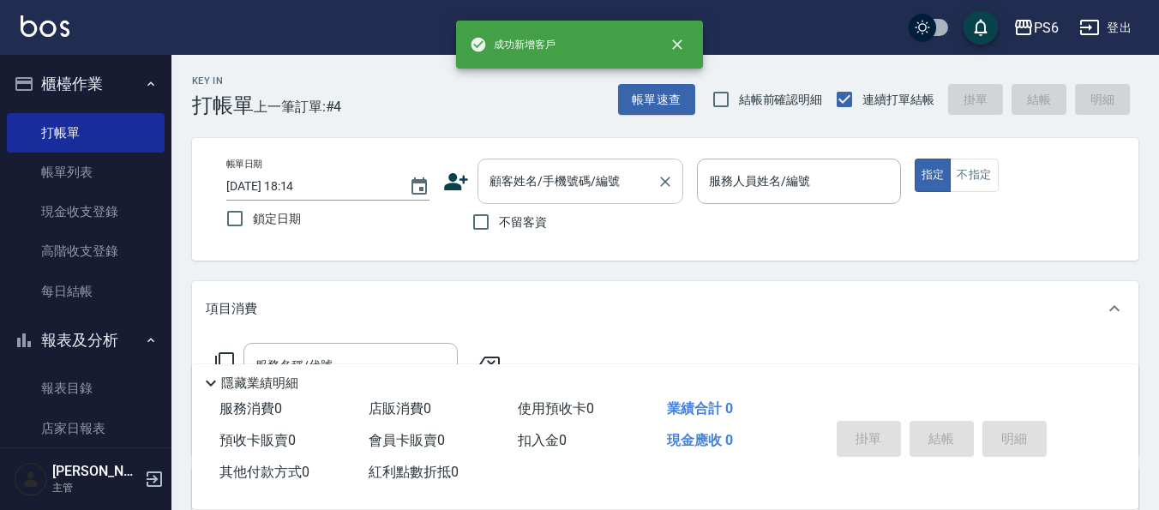
click at [538, 174] on div "顧客姓名/手機號碼/編號 顧客姓名/手機號碼/編號" at bounding box center [580, 181] width 206 height 45
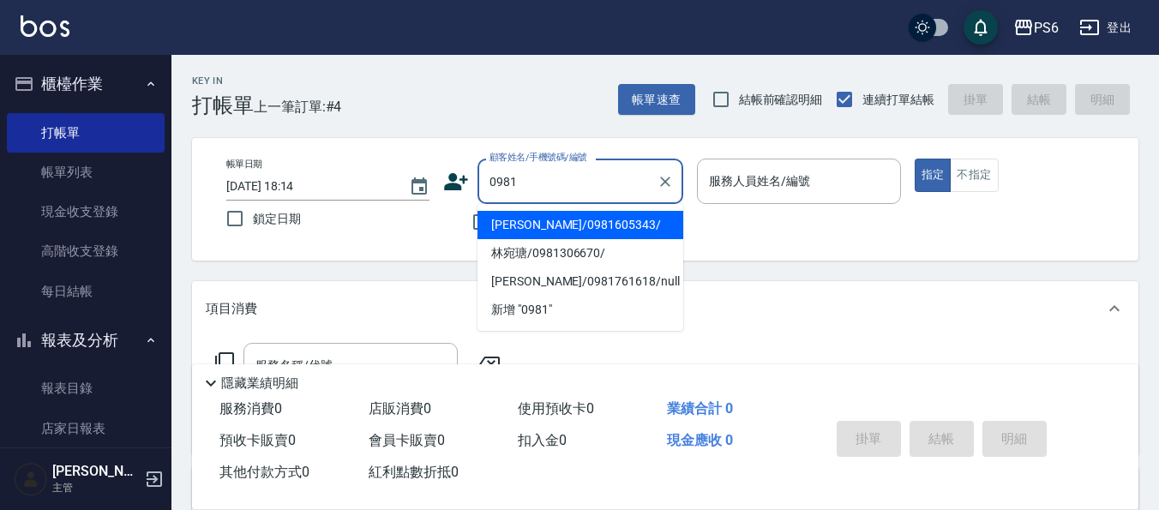
click at [579, 224] on li "[PERSON_NAME]/0981605343/" at bounding box center [580, 225] width 206 height 28
type input "[PERSON_NAME]/0981605343/"
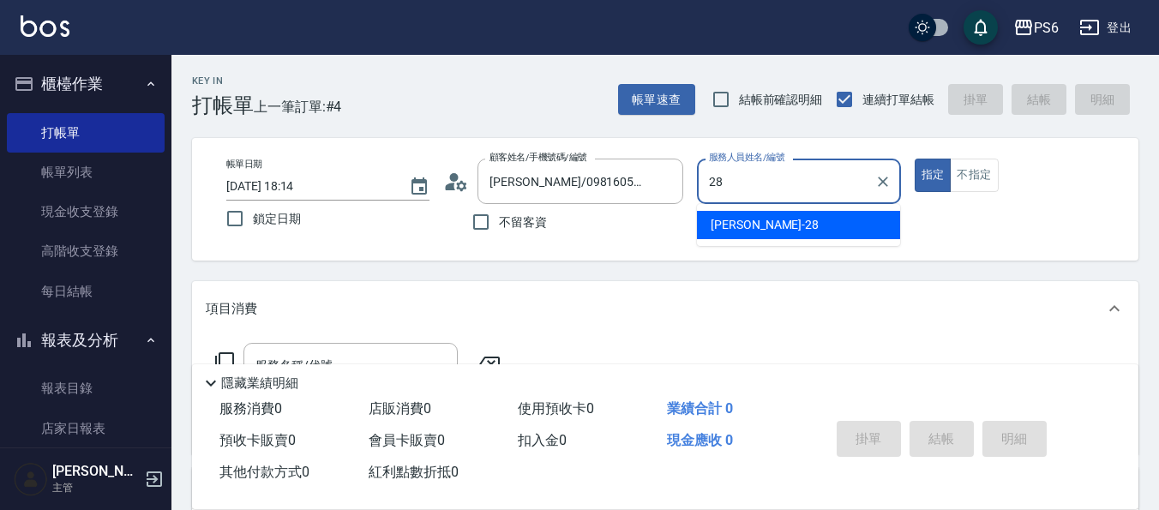
type input "[PERSON_NAME]-28"
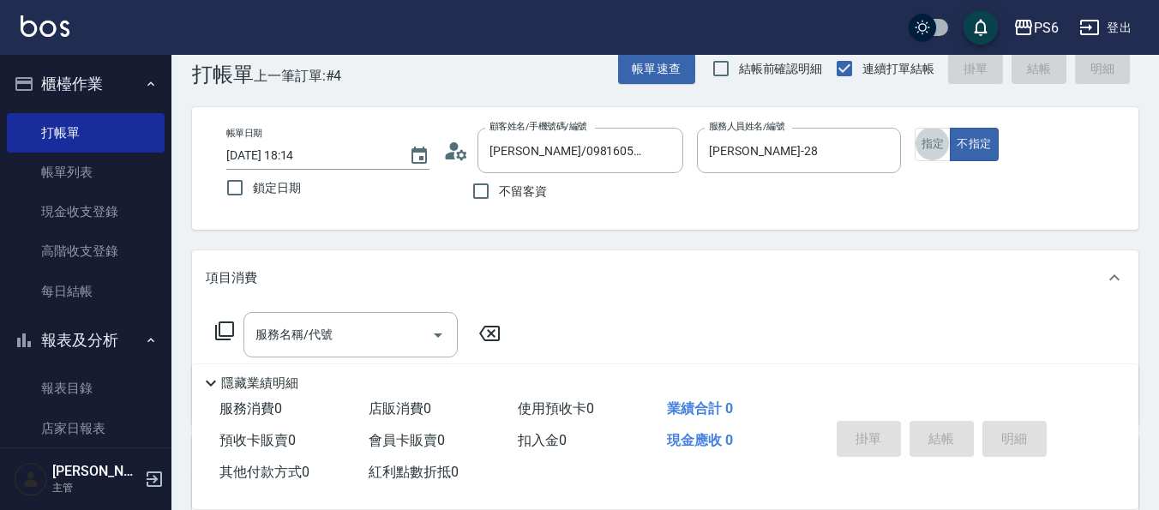
scroll to position [86, 0]
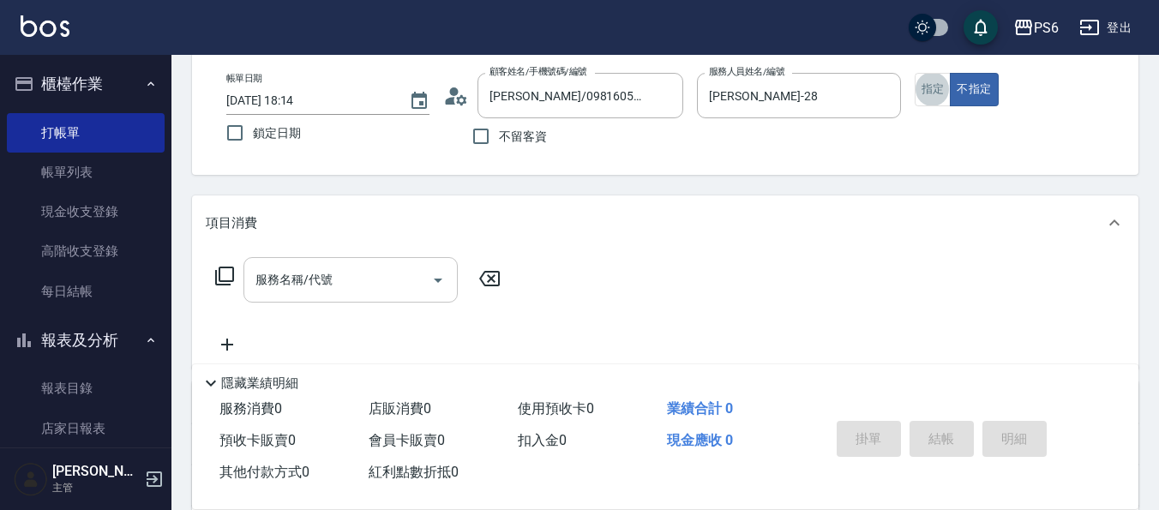
click at [426, 289] on div at bounding box center [437, 279] width 26 height 45
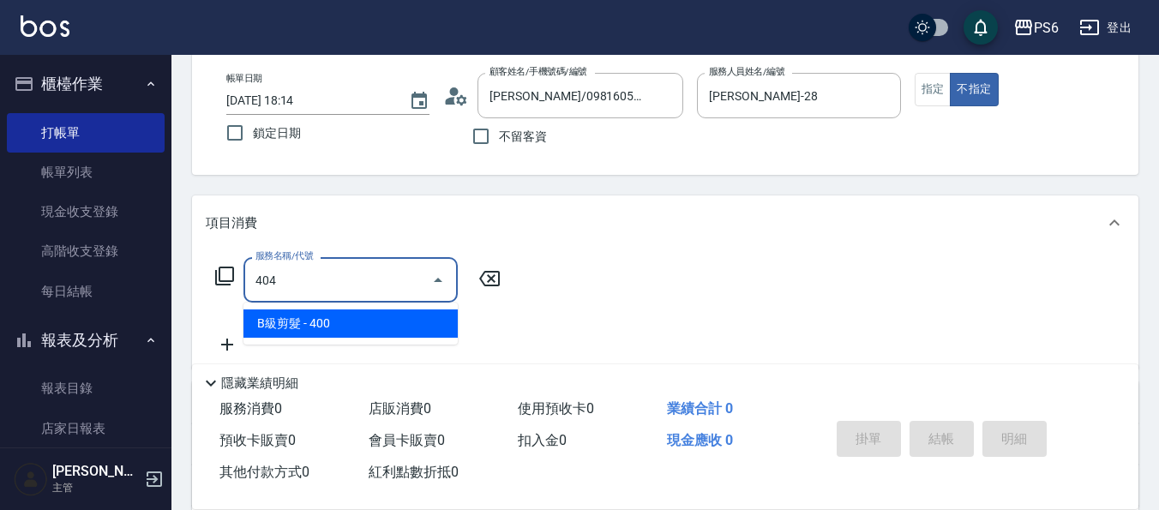
type input "B級剪髮(404)"
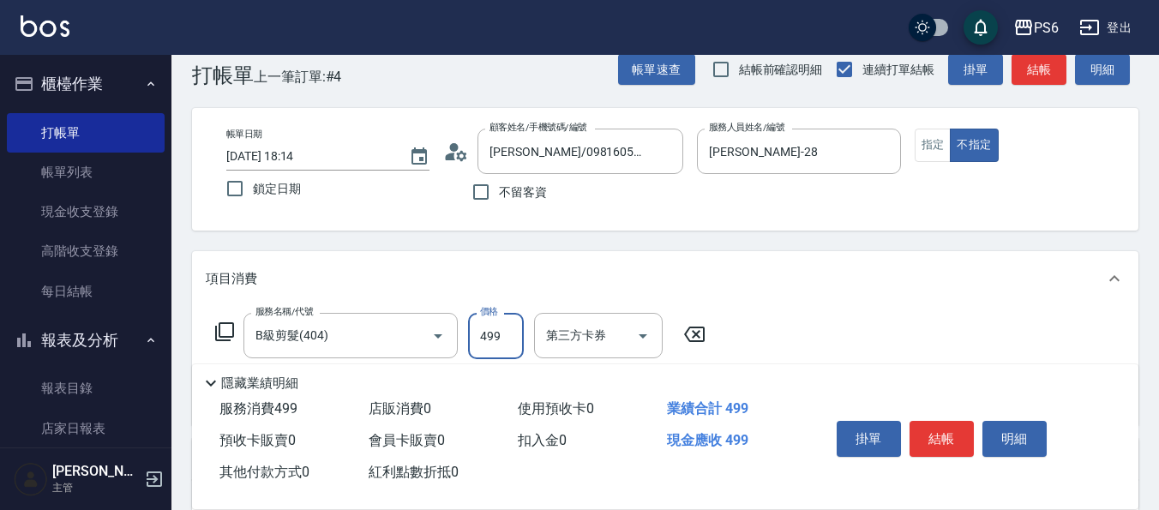
scroll to position [0, 0]
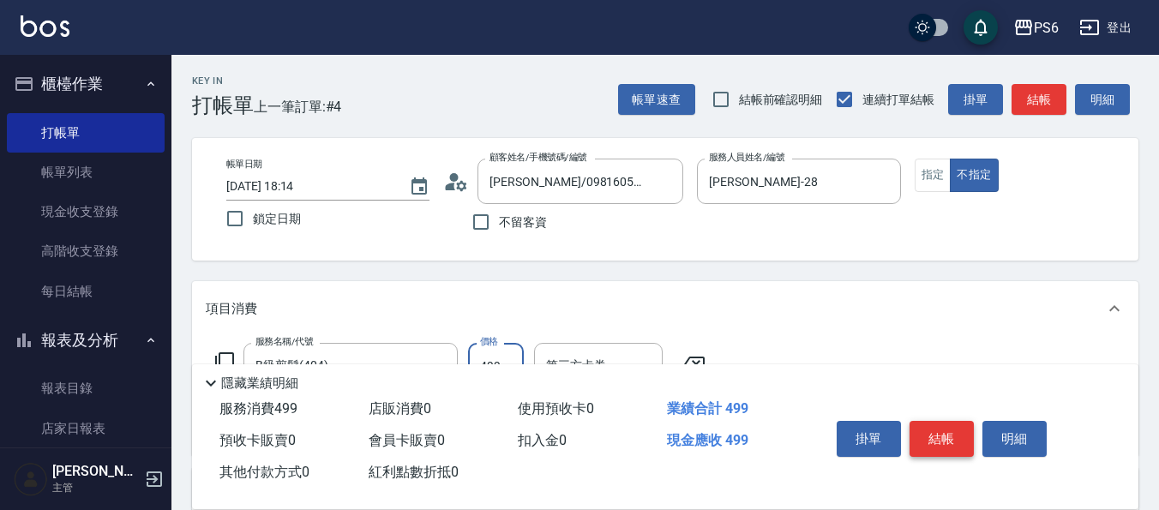
type input "499"
click at [934, 421] on button "結帳" at bounding box center [942, 439] width 64 height 36
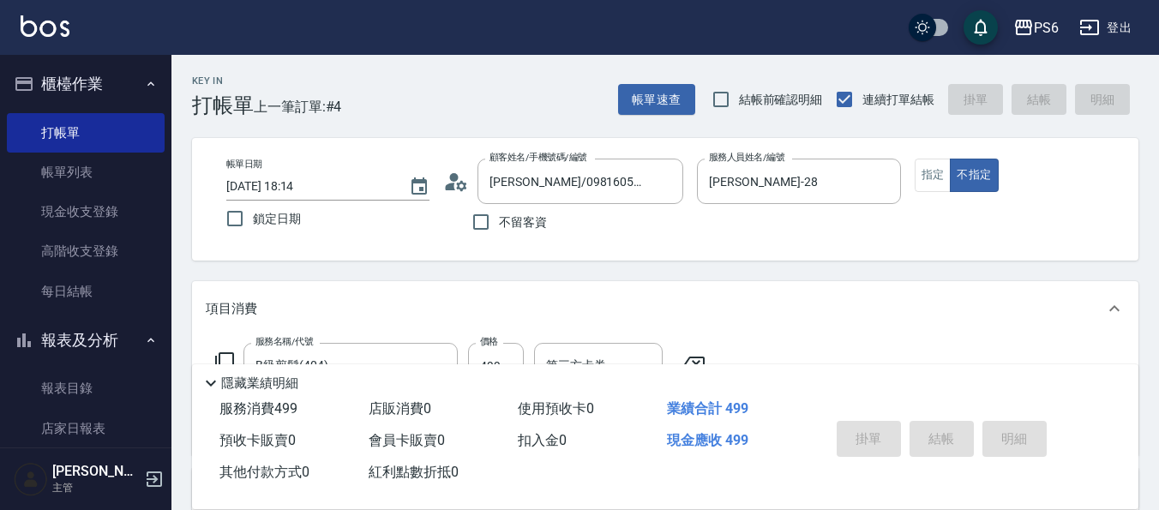
type input "[DATE] 18:15"
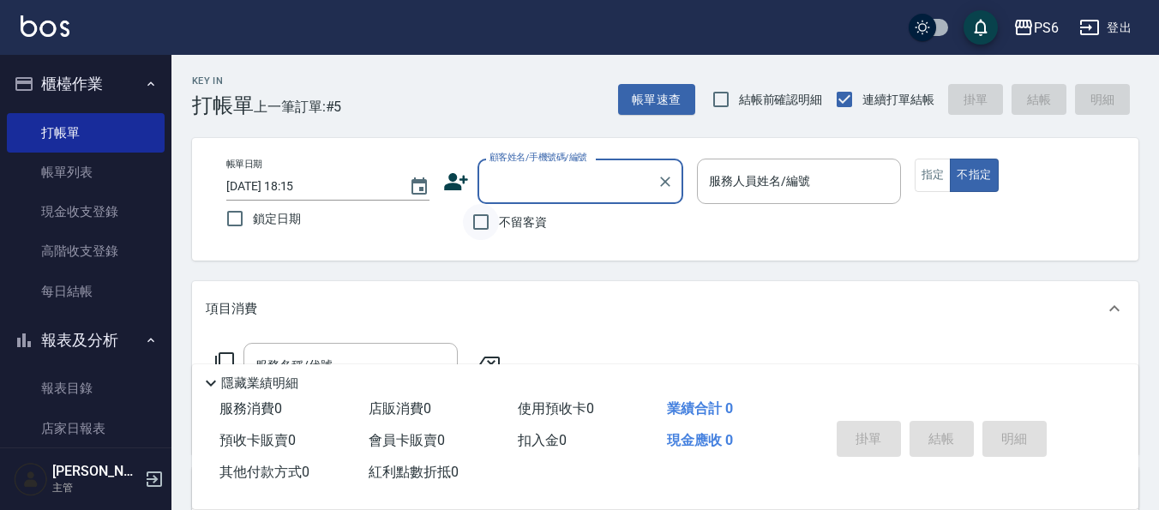
click at [496, 220] on input "不留客資" at bounding box center [481, 222] width 36 height 36
checkbox input "true"
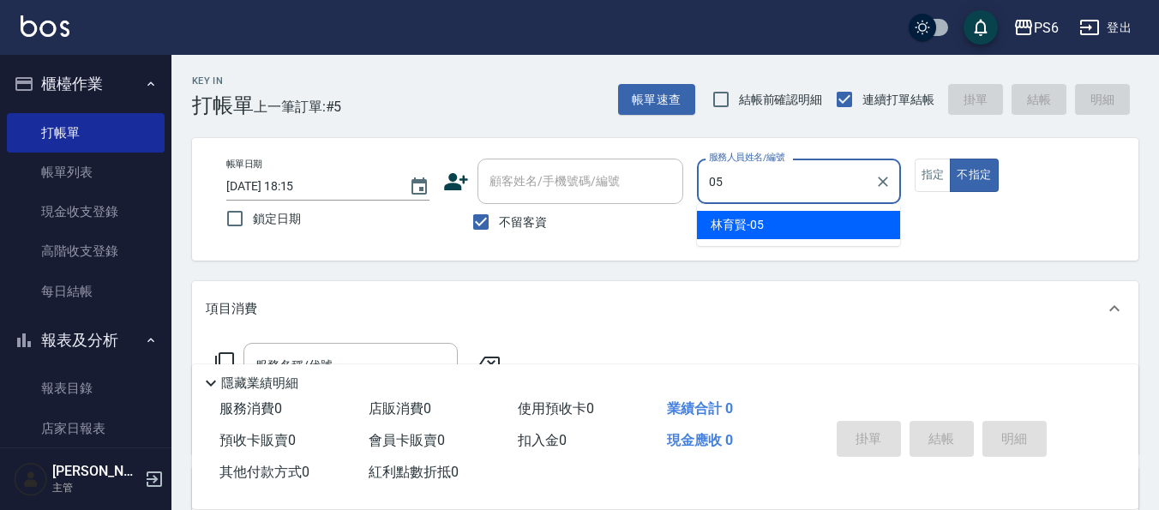
type input "[PERSON_NAME]-05"
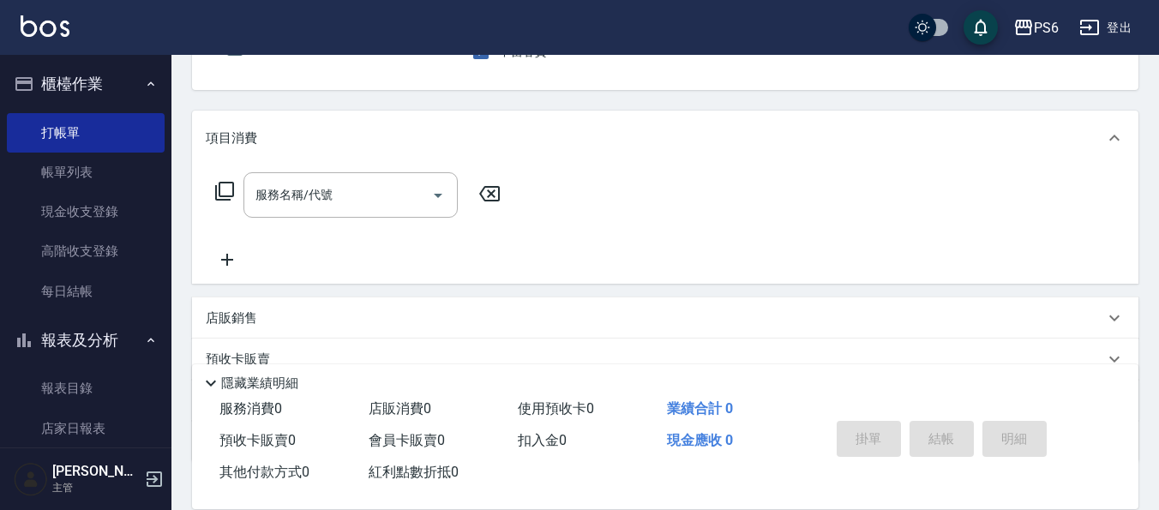
scroll to position [171, 0]
click at [379, 195] on input "服務名稱/代號" at bounding box center [337, 194] width 173 height 30
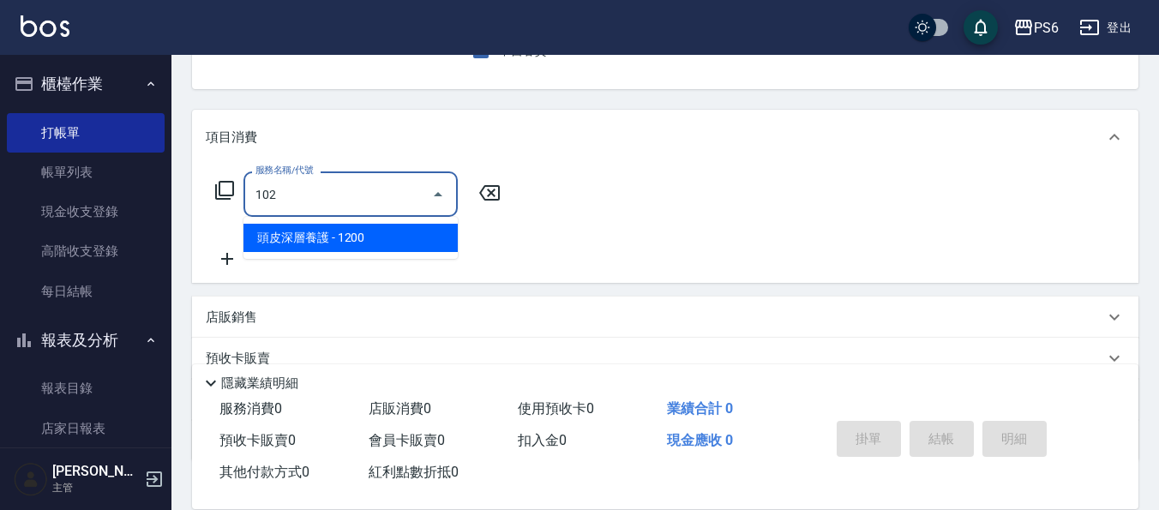
type input "頭皮深層養護(102)"
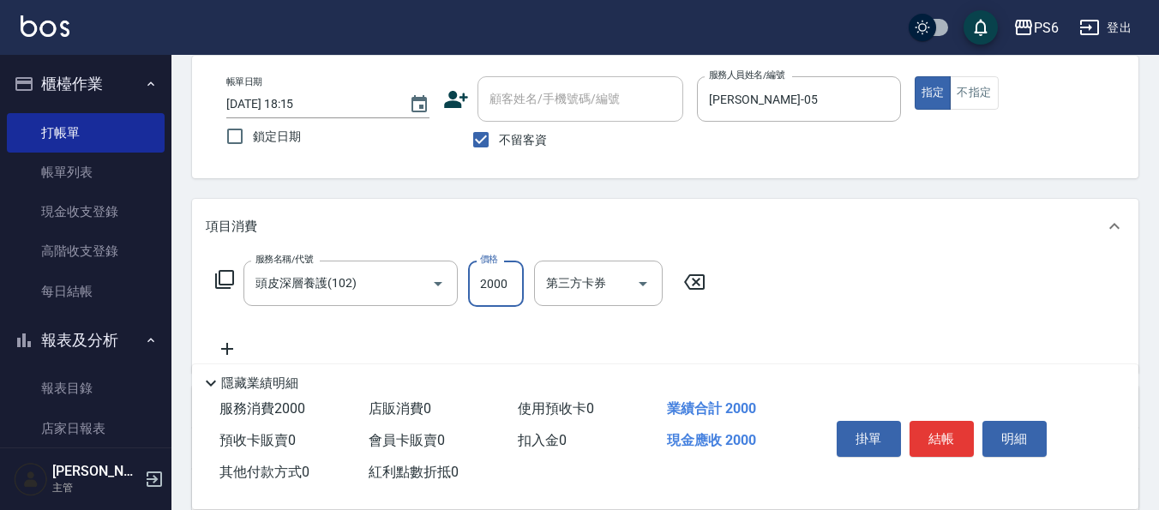
scroll to position [0, 0]
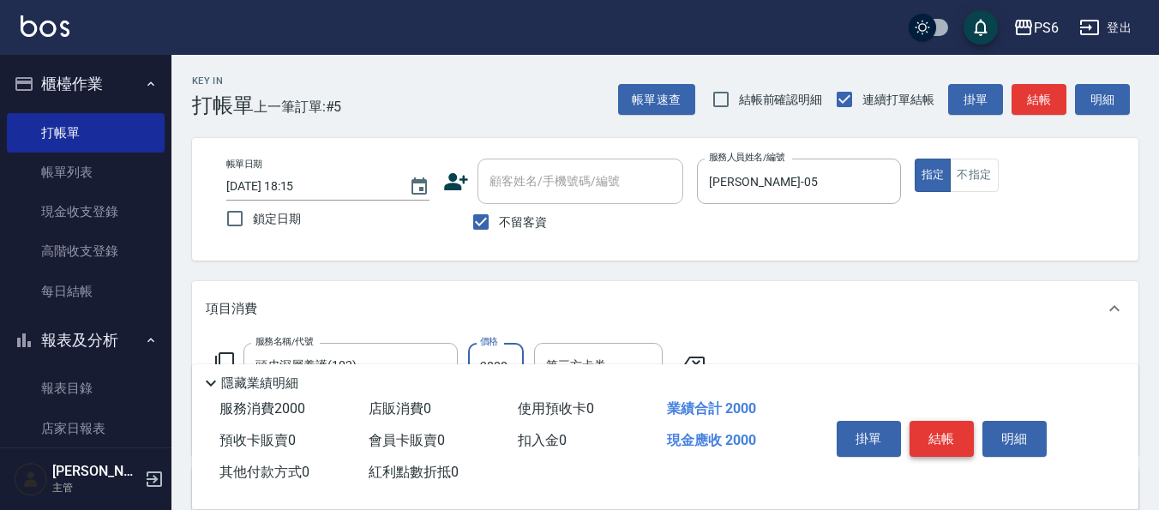
type input "2000"
click at [946, 442] on button "結帳" at bounding box center [942, 439] width 64 height 36
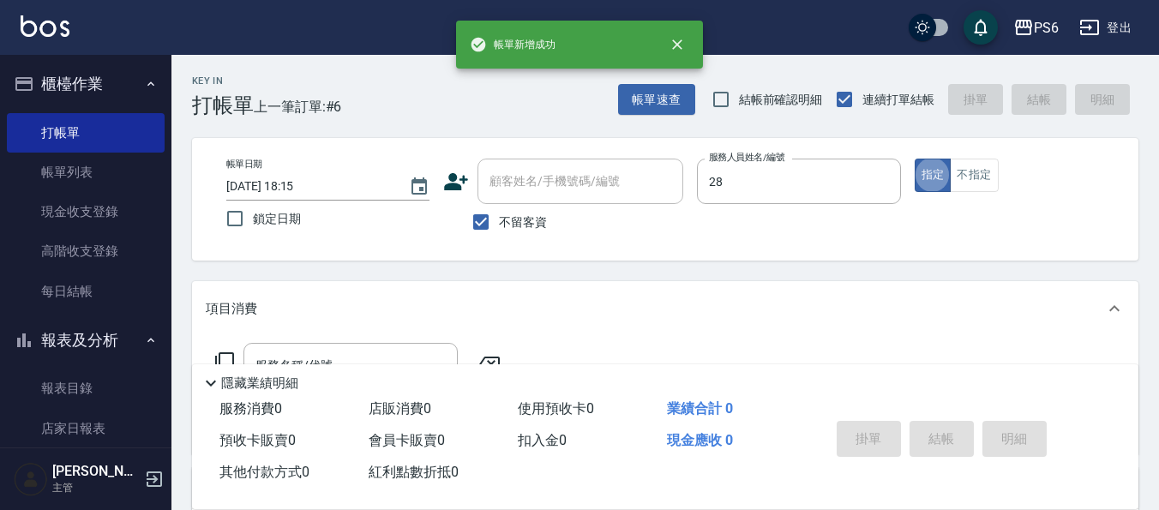
type input "[PERSON_NAME]-28"
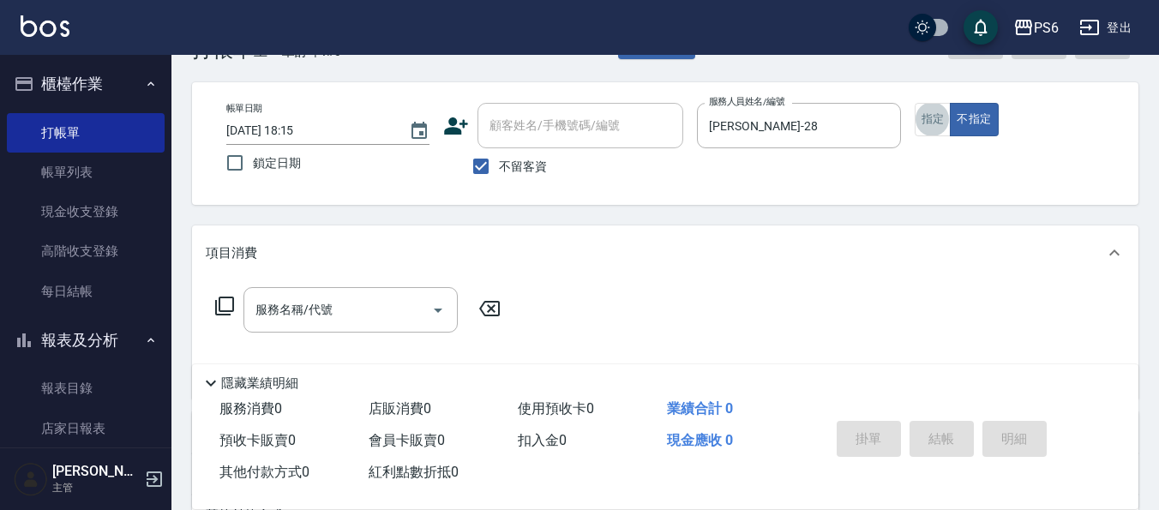
scroll to position [86, 0]
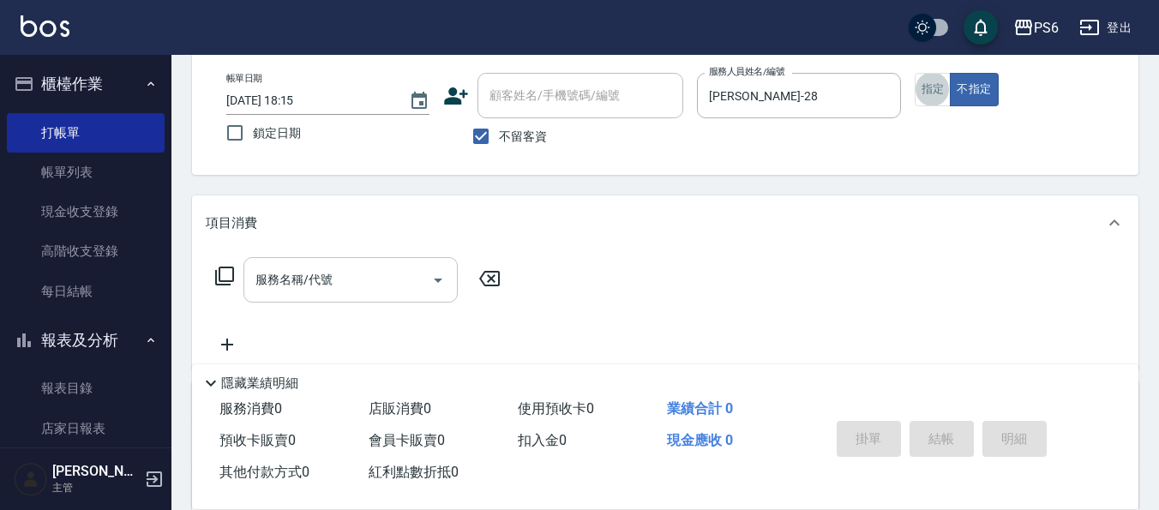
click at [345, 275] on input "服務名稱/代號" at bounding box center [337, 280] width 173 height 30
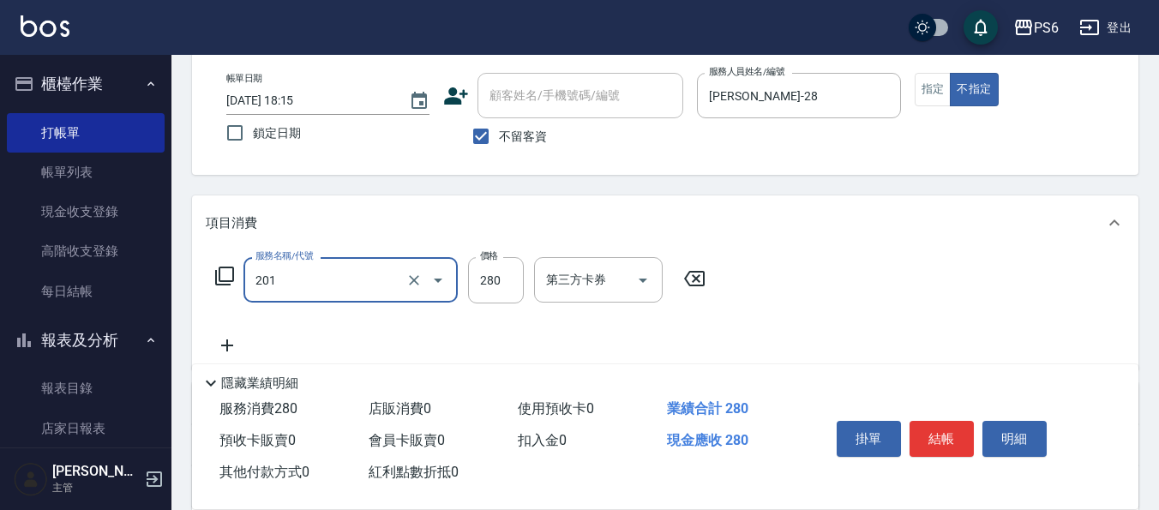
type input "一般洗髮(201)"
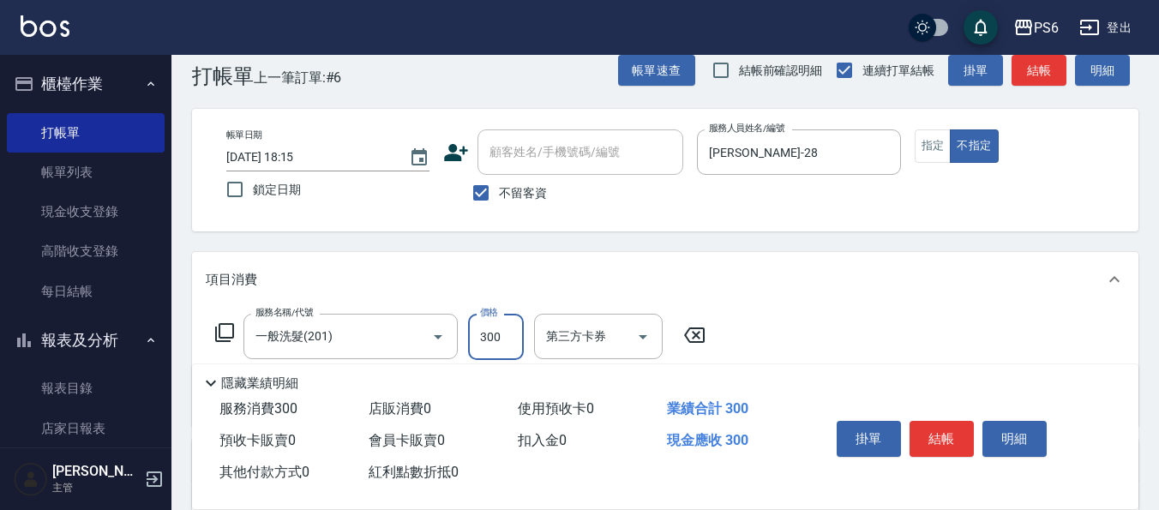
scroll to position [0, 0]
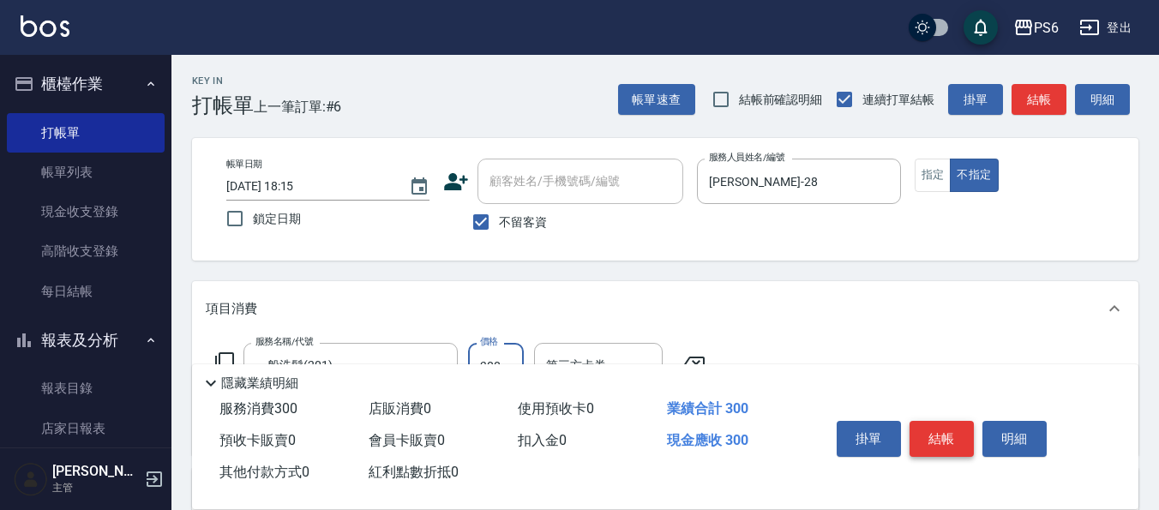
type input "300"
click at [932, 429] on button "結帳" at bounding box center [942, 439] width 64 height 36
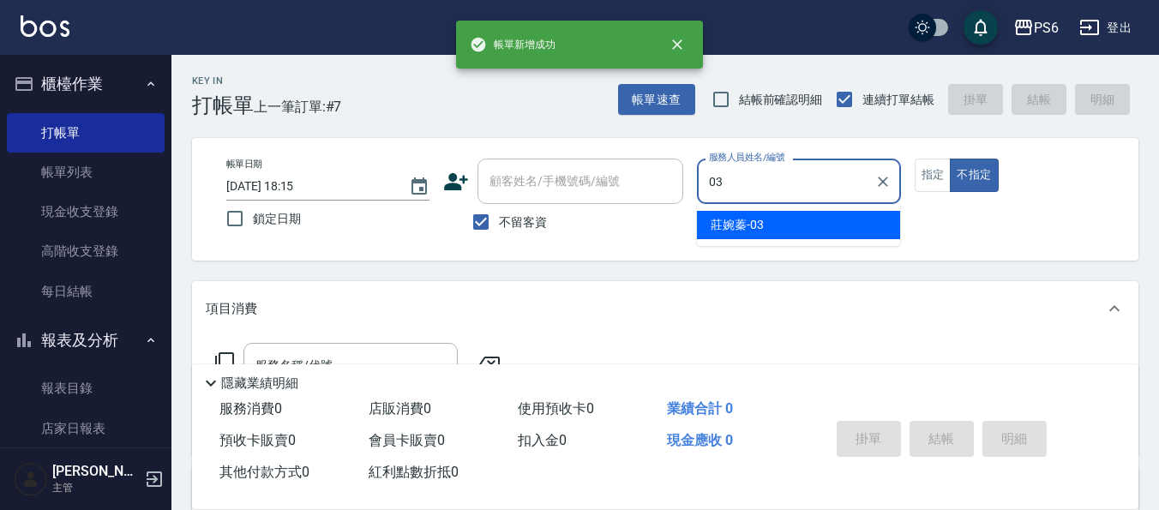
type input "[PERSON_NAME]-03"
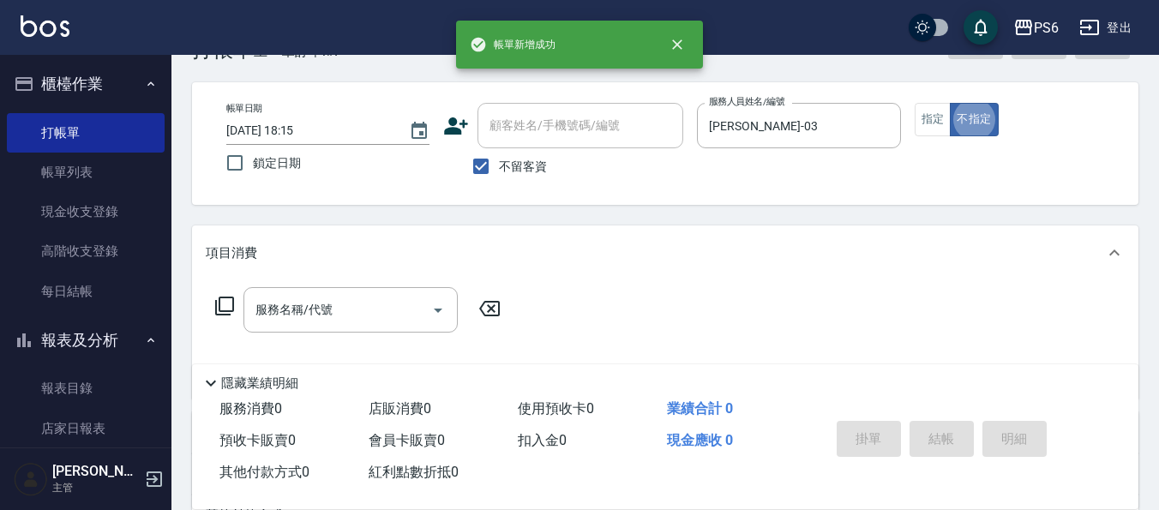
scroll to position [86, 0]
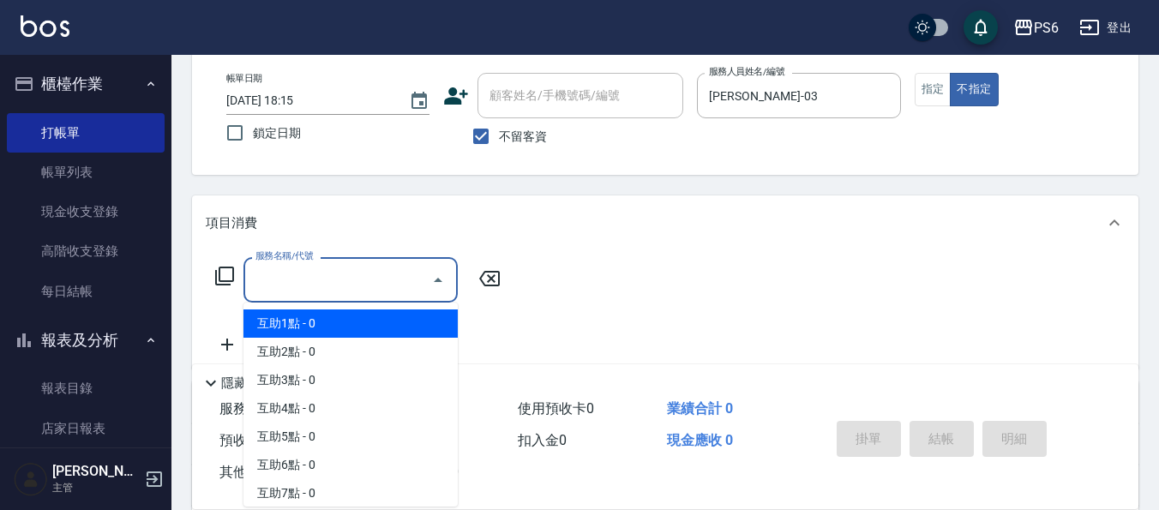
click at [386, 273] on input "服務名稱/代號" at bounding box center [337, 280] width 173 height 30
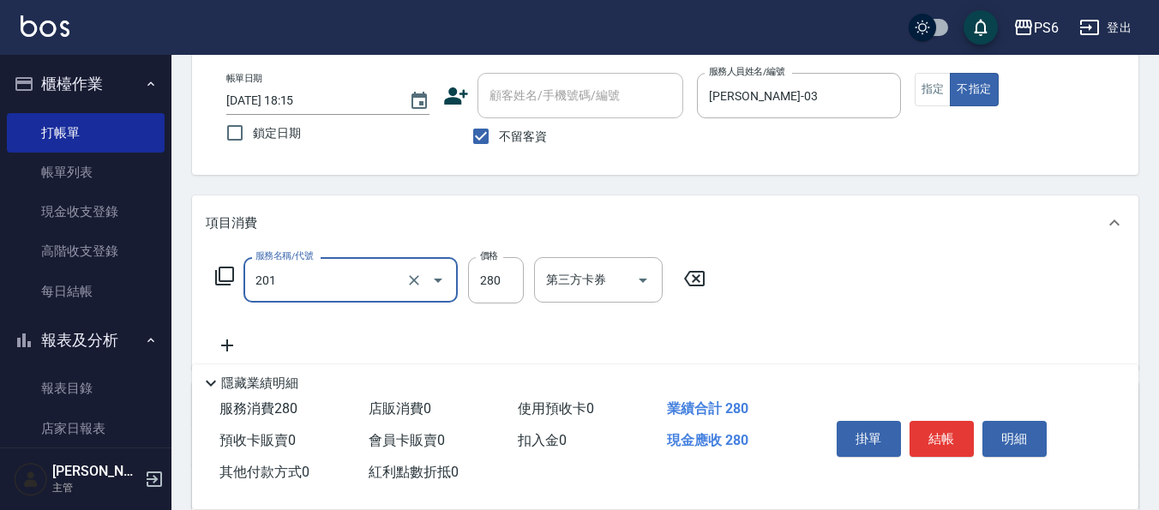
type input "一般洗髮(201)"
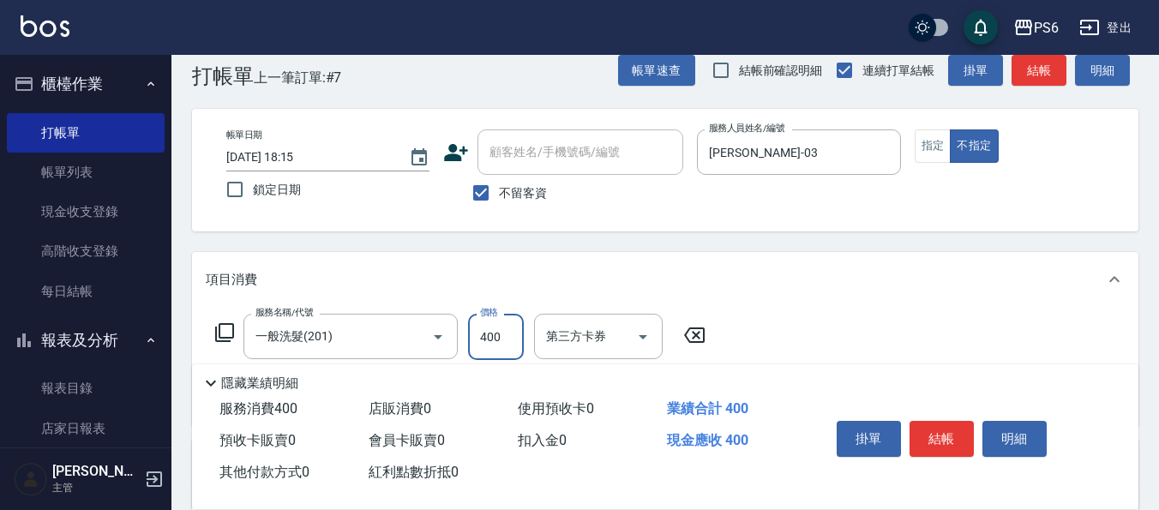
scroll to position [0, 0]
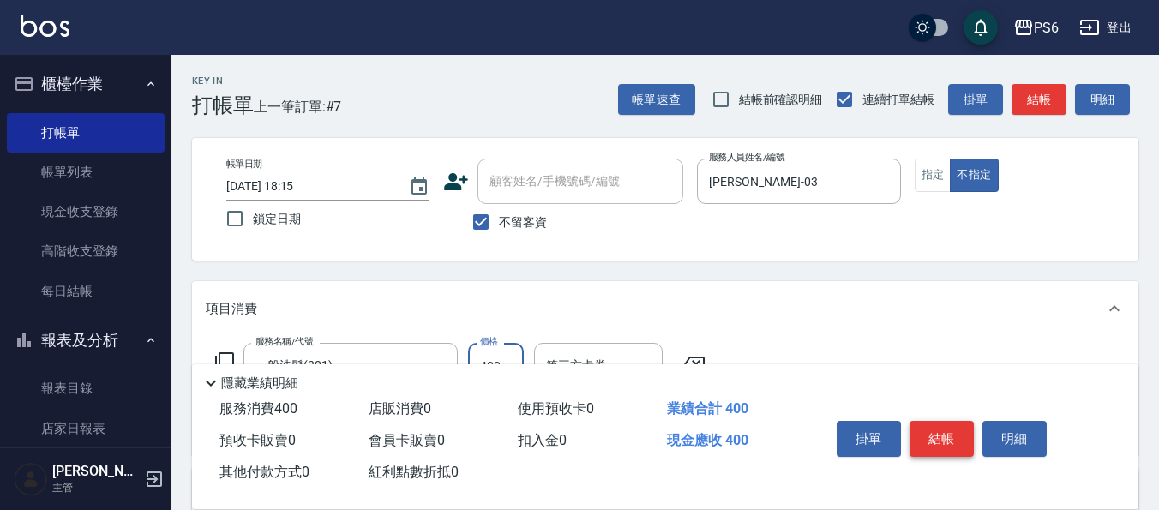
type input "400"
click at [944, 435] on button "結帳" at bounding box center [942, 439] width 64 height 36
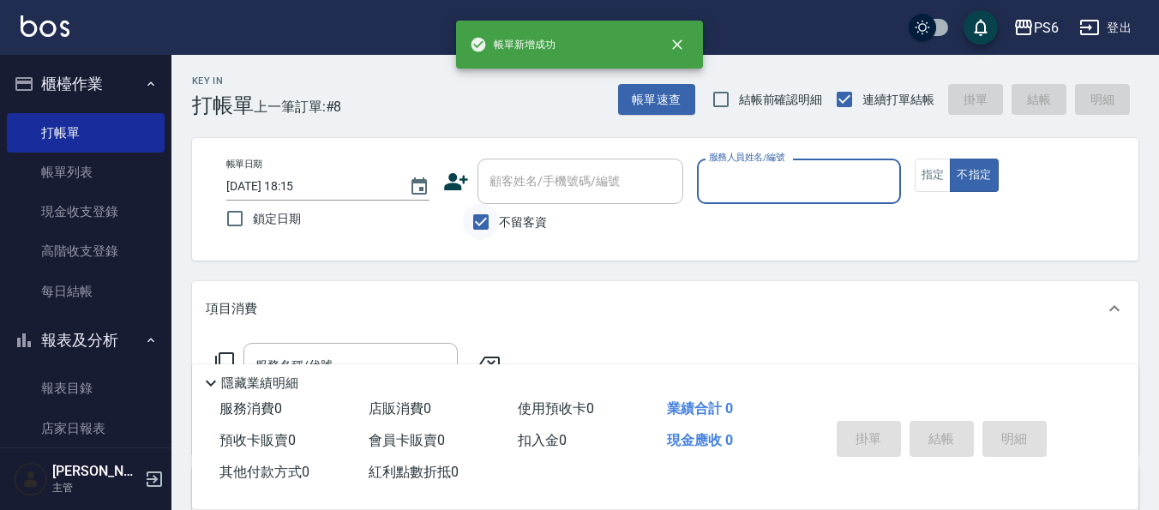
drag, startPoint x: 470, startPoint y: 223, endPoint x: 479, endPoint y: 214, distance: 12.7
click at [471, 223] on input "不留客資" at bounding box center [481, 222] width 36 height 36
checkbox input "false"
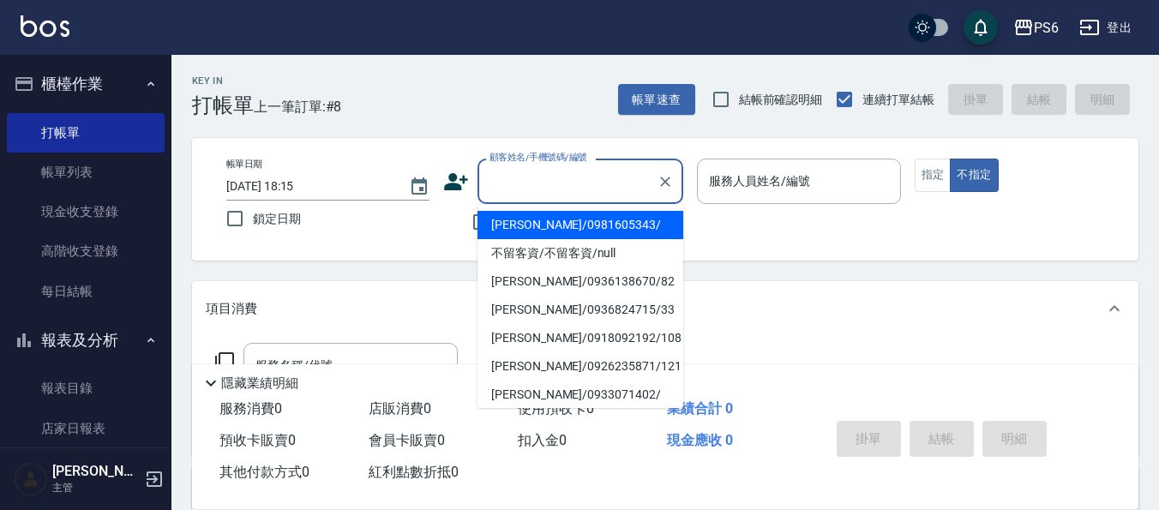
click at [495, 196] on input "顧客姓名/手機號碼/編號" at bounding box center [567, 181] width 165 height 30
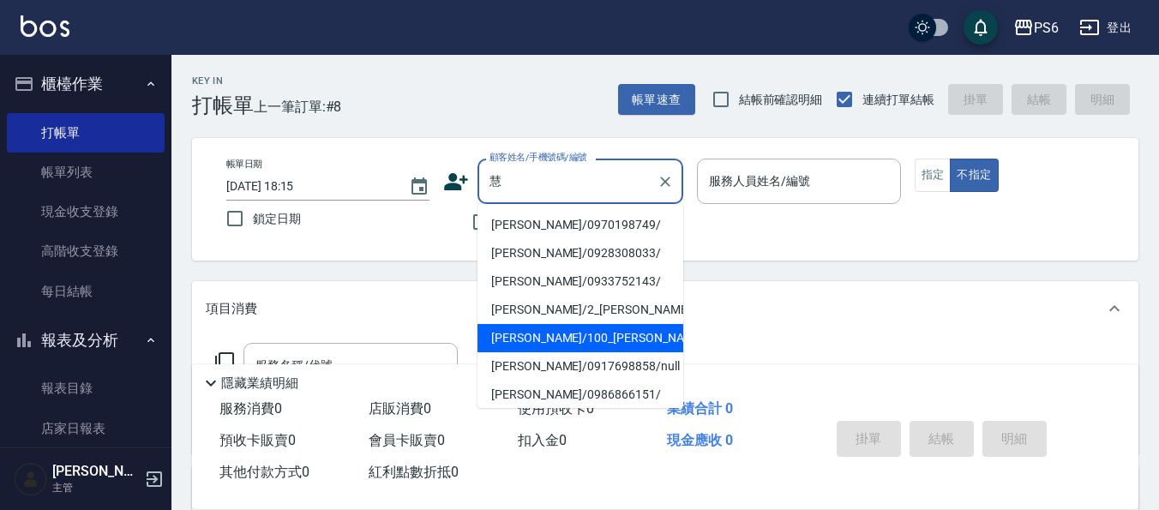
click at [612, 329] on li "[PERSON_NAME]/100_[PERSON_NAME]/100" at bounding box center [580, 338] width 206 height 28
type input "[PERSON_NAME]/100_[PERSON_NAME]/100"
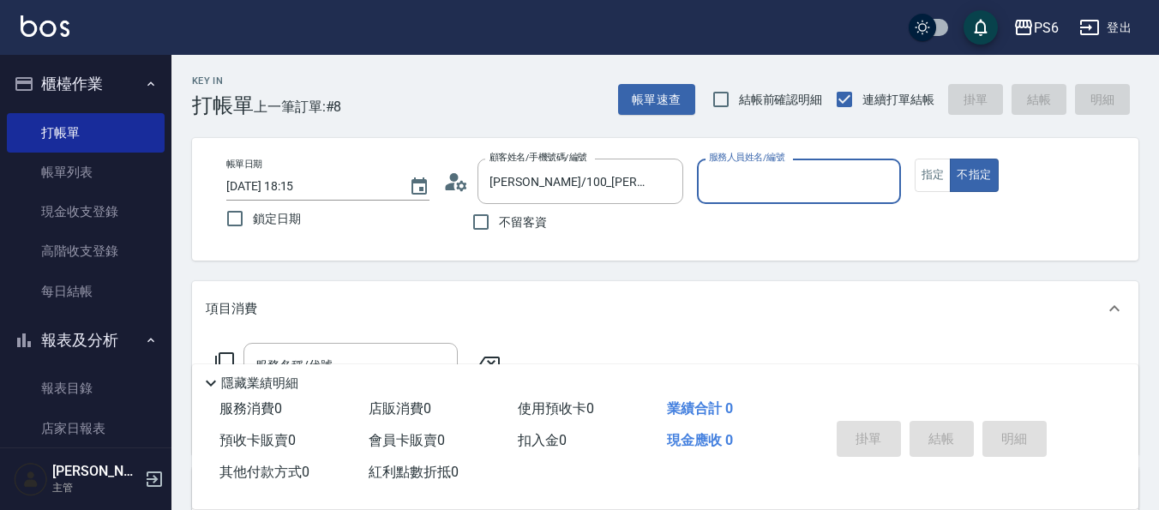
type input "[PERSON_NAME]-06"
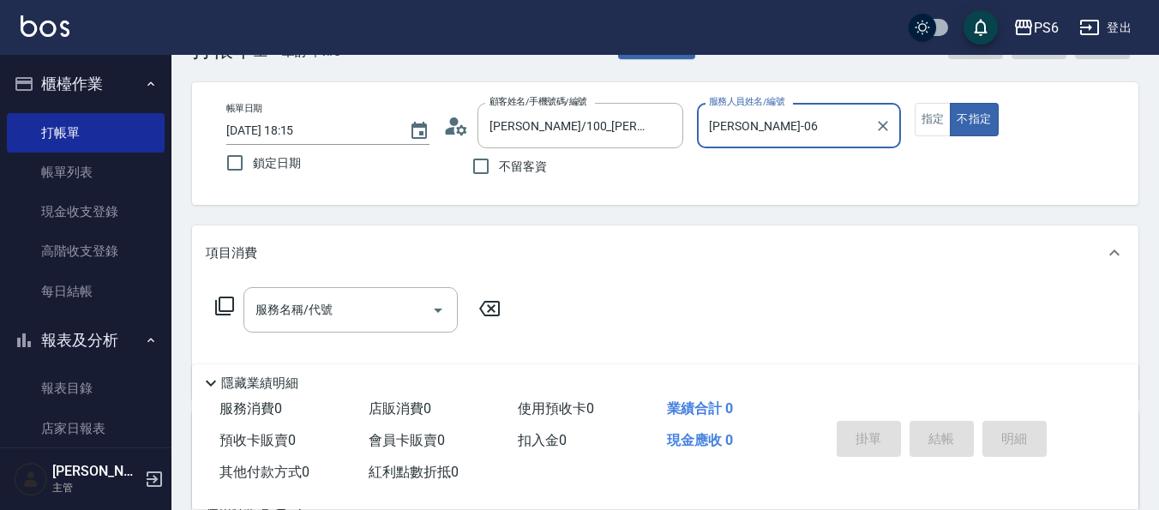
scroll to position [86, 0]
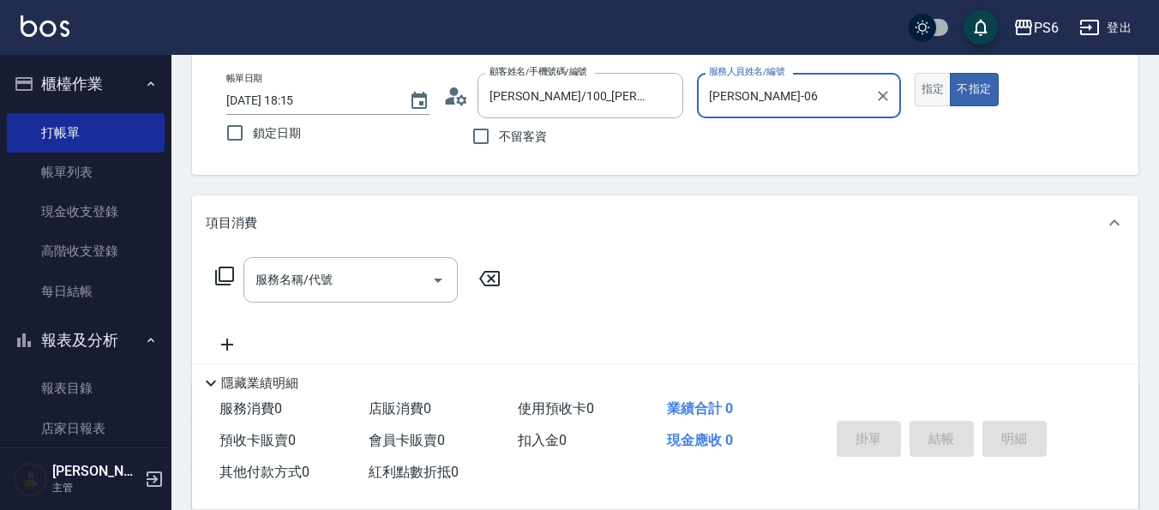
click at [926, 95] on button "指定" at bounding box center [933, 89] width 37 height 33
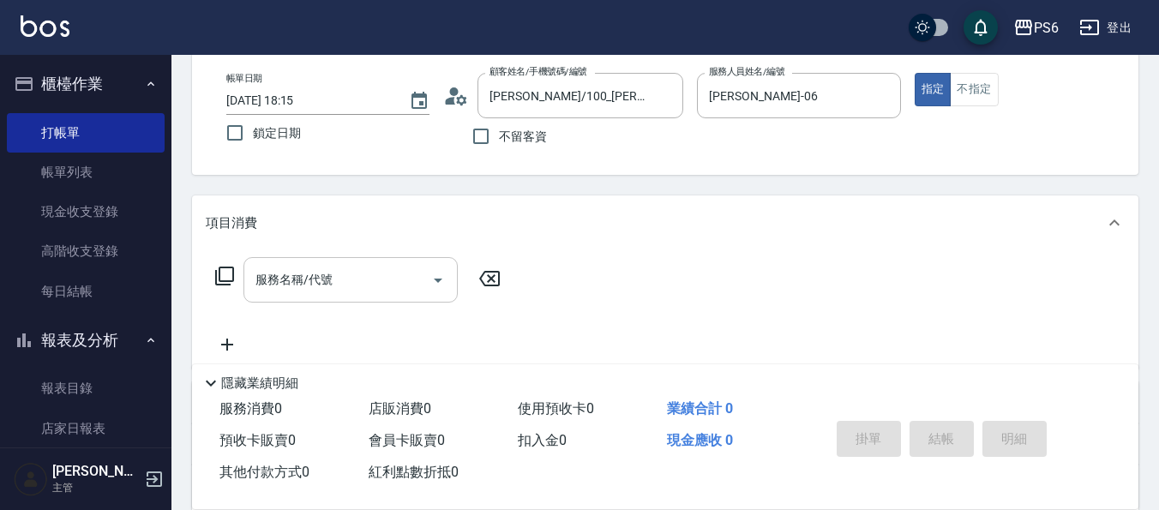
click at [405, 268] on input "服務名稱/代號" at bounding box center [337, 280] width 173 height 30
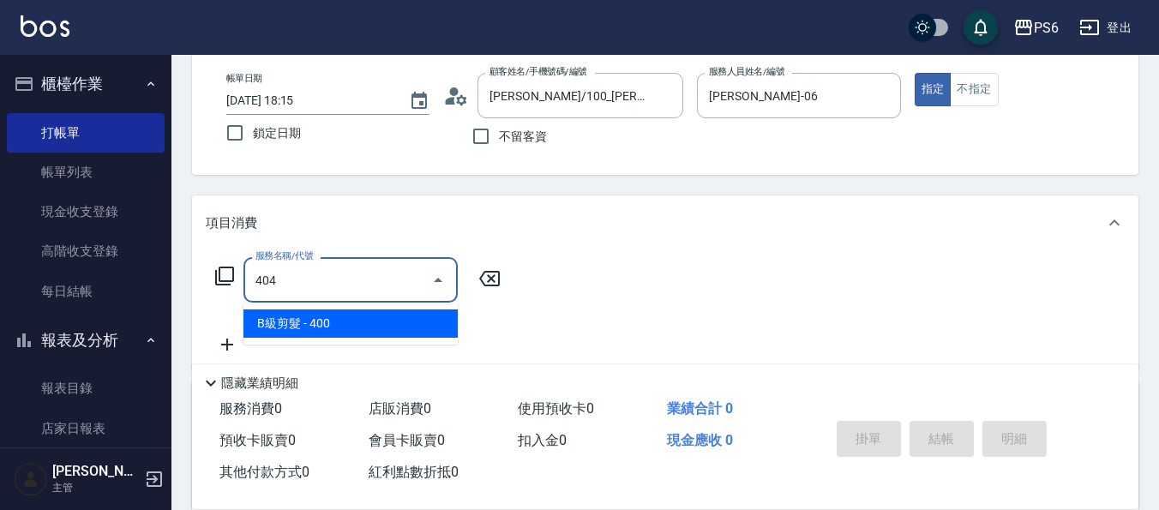
type input "B級剪髮(404)"
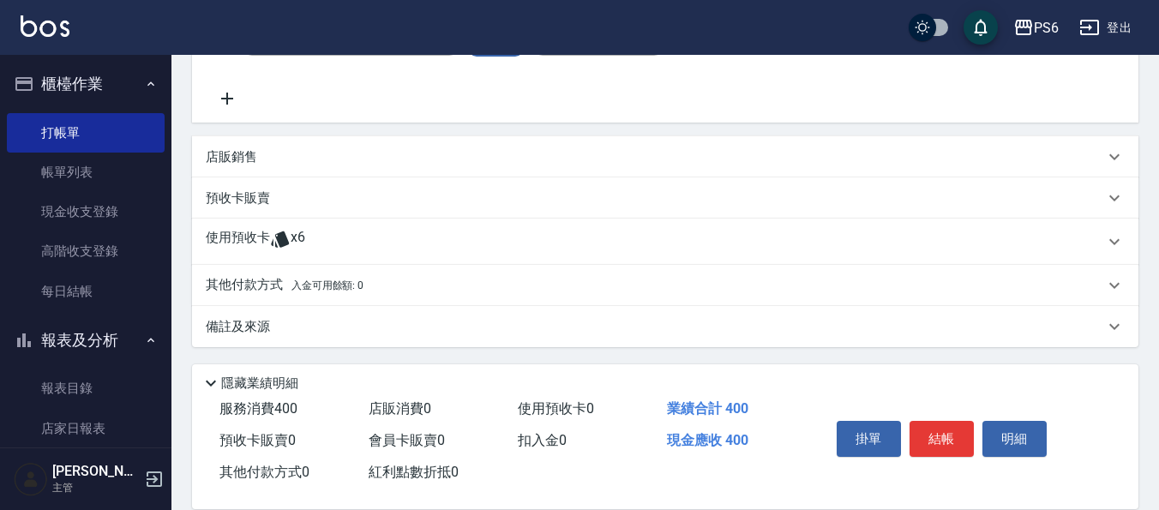
scroll to position [334, 0]
click at [346, 247] on div "使用預收卡 x6" at bounding box center [655, 240] width 898 height 26
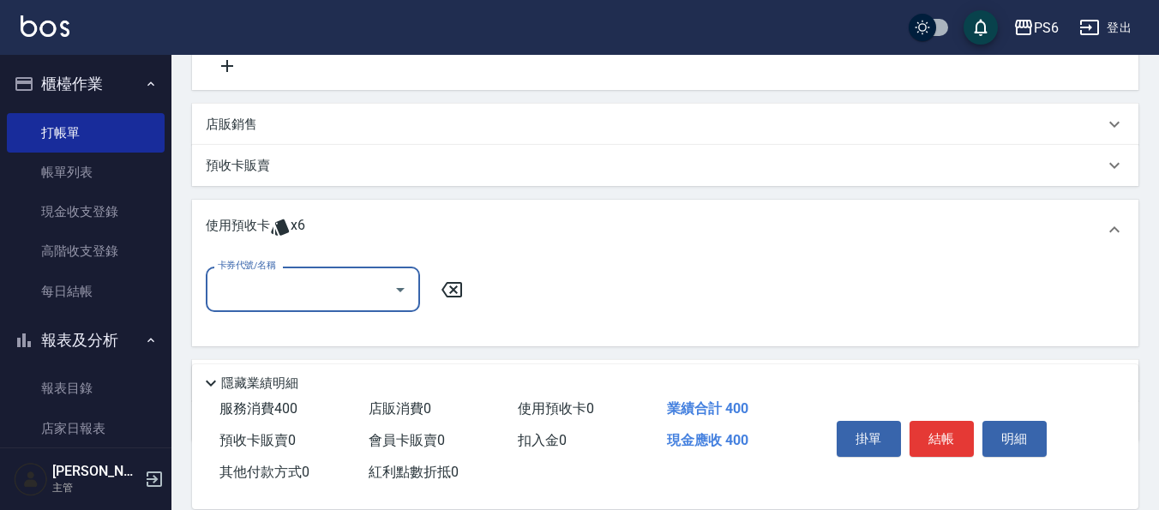
scroll to position [420, 0]
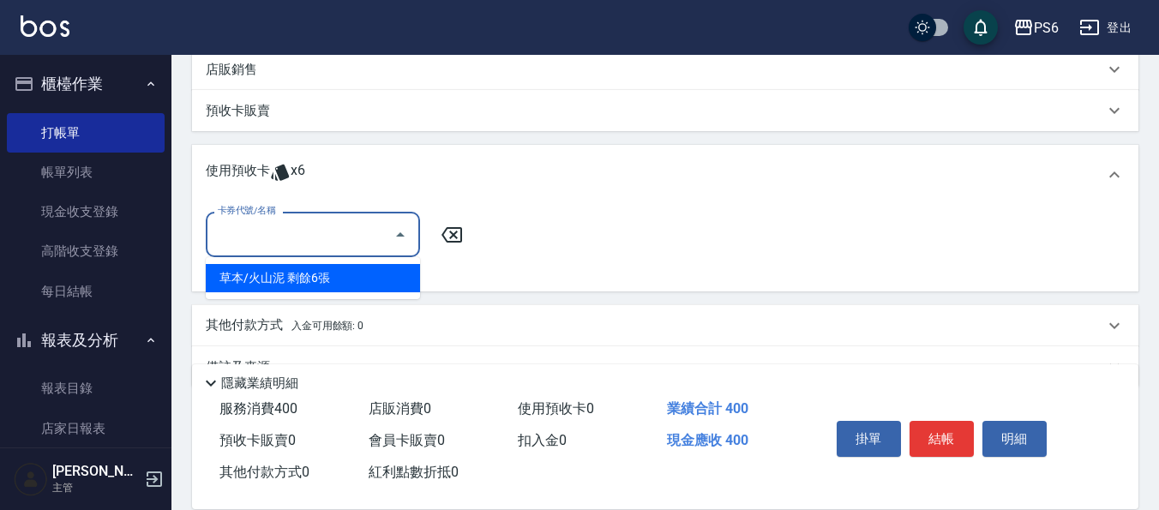
click at [349, 228] on input "卡券代號/名稱" at bounding box center [299, 234] width 173 height 30
click at [364, 267] on div "草本/火山泥 剩餘6張" at bounding box center [313, 278] width 214 height 28
type input "草本/火山泥"
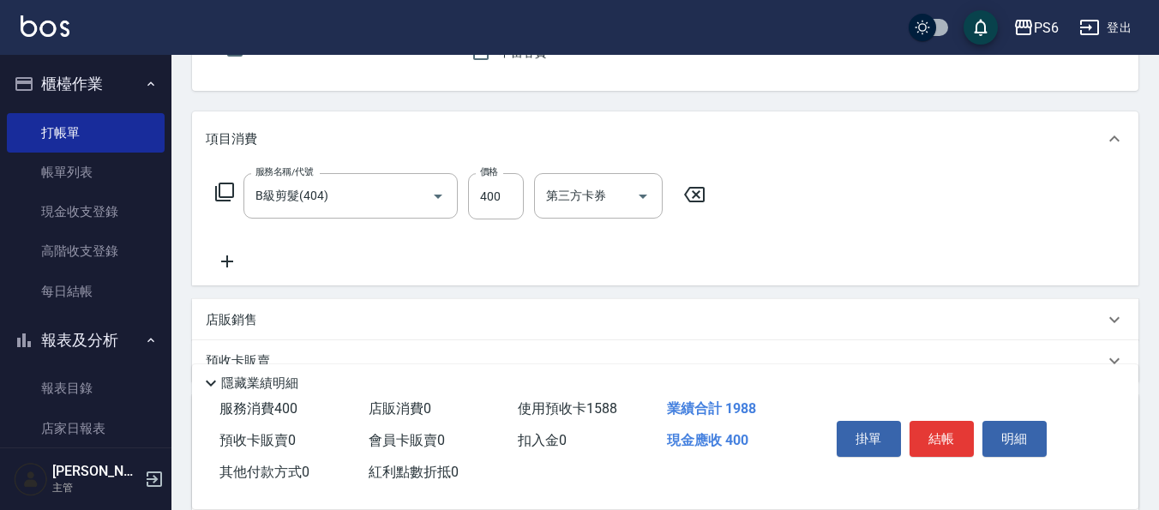
scroll to position [163, 0]
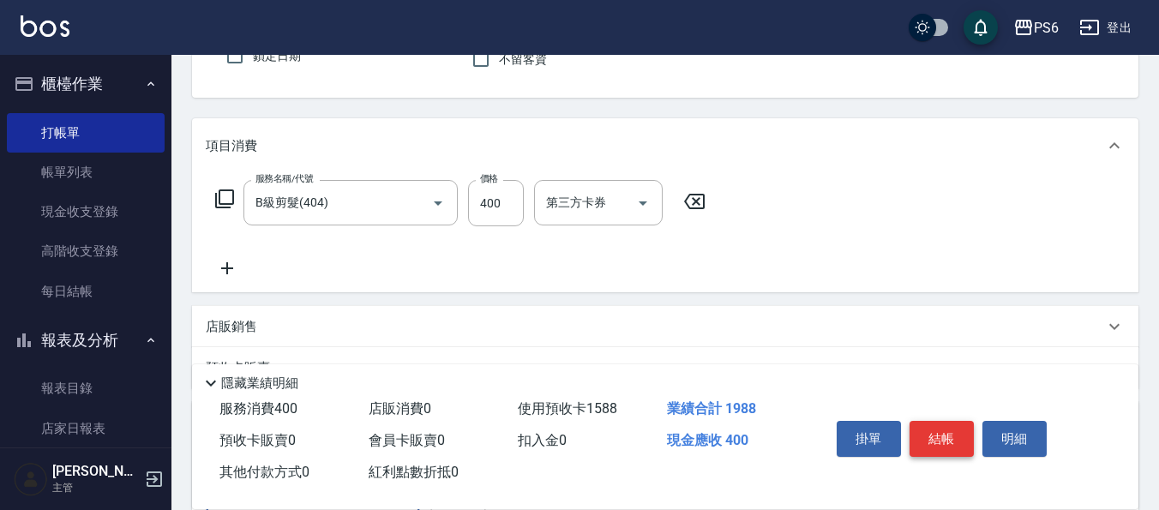
click at [932, 427] on button "結帳" at bounding box center [942, 439] width 64 height 36
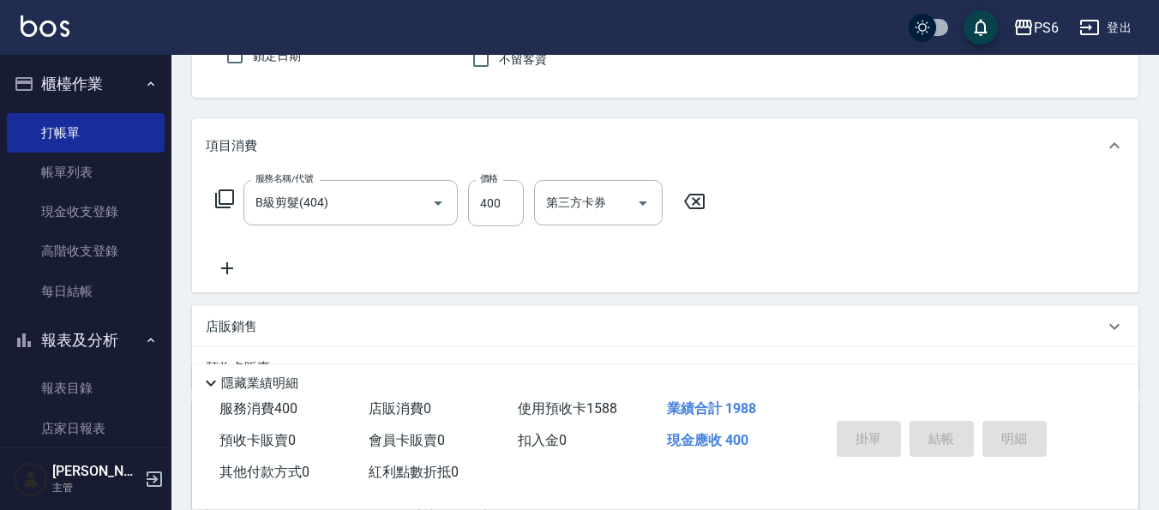
type input "[DATE] 18:16"
